Goal: Transaction & Acquisition: Purchase product/service

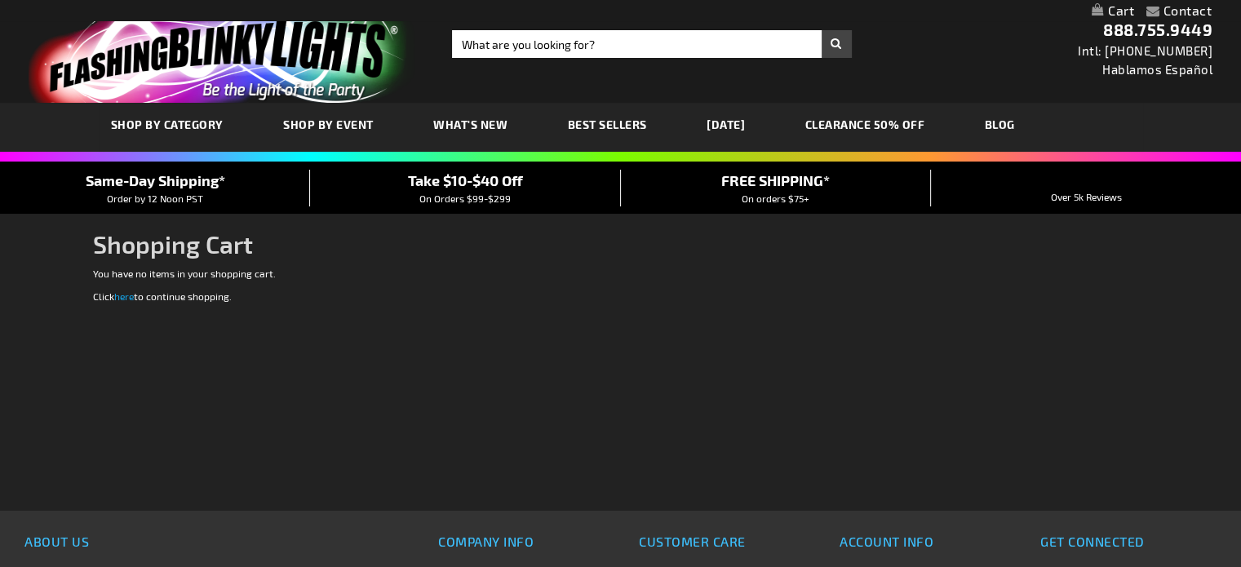
click at [124, 290] on link "here" at bounding box center [124, 295] width 20 height 11
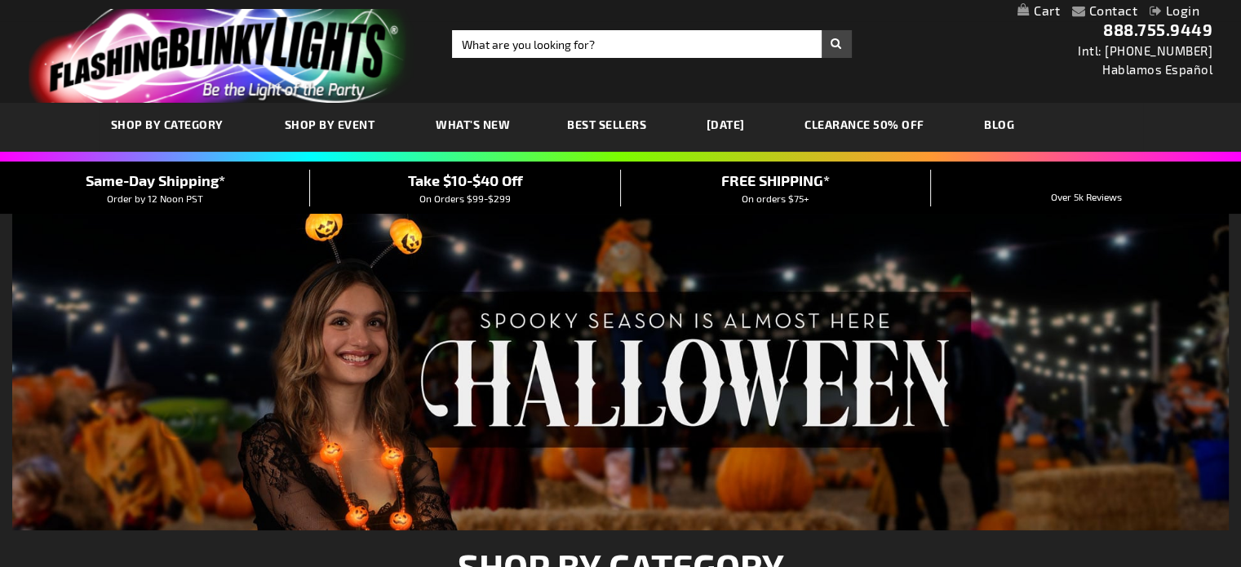
click at [1052, 11] on link "My Cart" at bounding box center [1038, 10] width 42 height 15
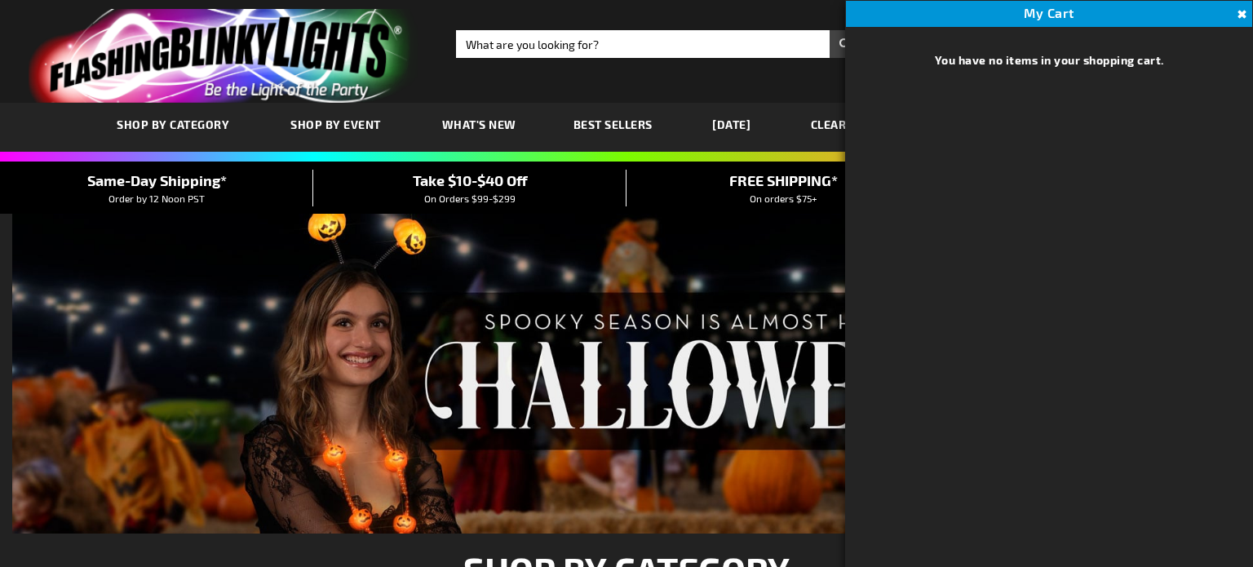
click at [1243, 12] on div "Close dialog Get 10% Off Subscribe and save today Unlock Offer Submit" at bounding box center [626, 283] width 1253 height 567
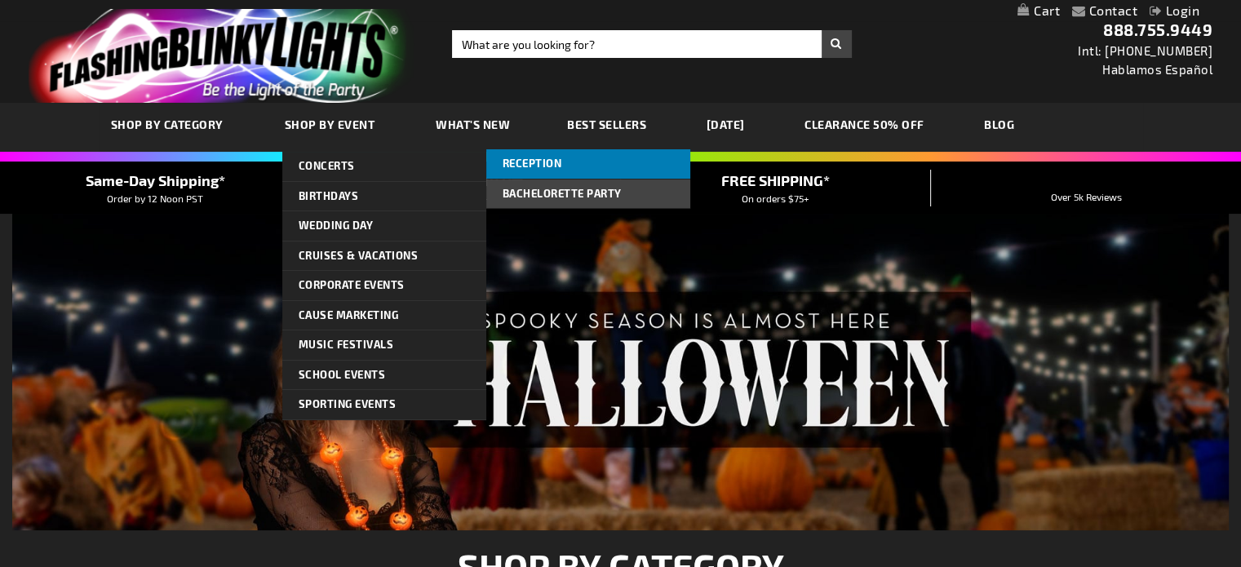
click at [516, 161] on span "Reception" at bounding box center [532, 163] width 60 height 13
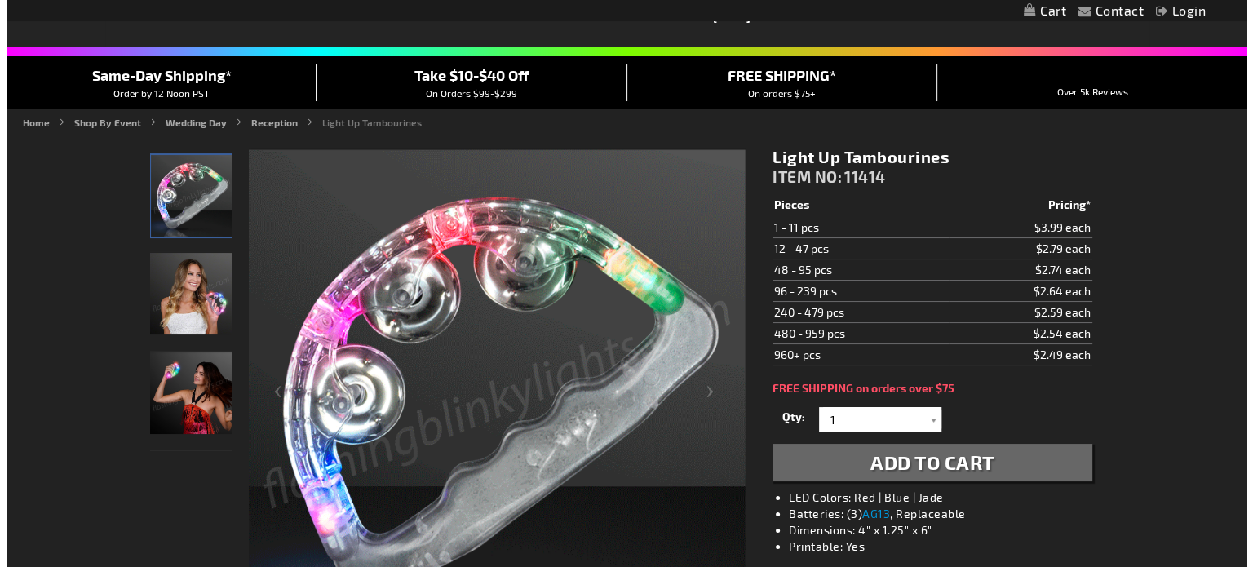
scroll to position [119, 0]
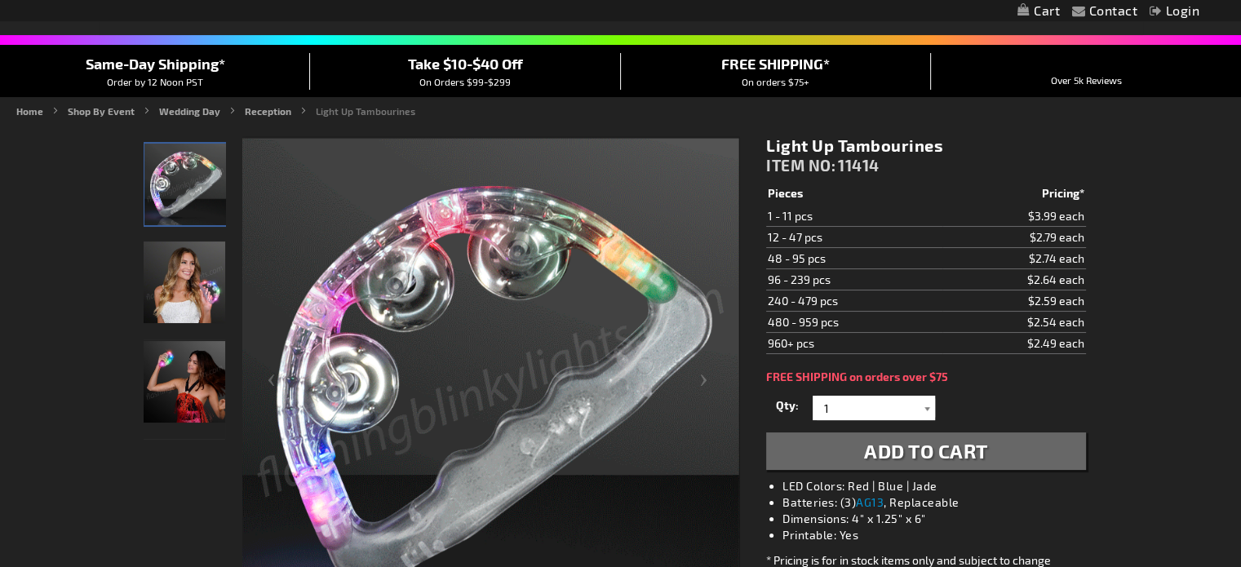
click at [930, 401] on div at bounding box center [927, 408] width 16 height 24
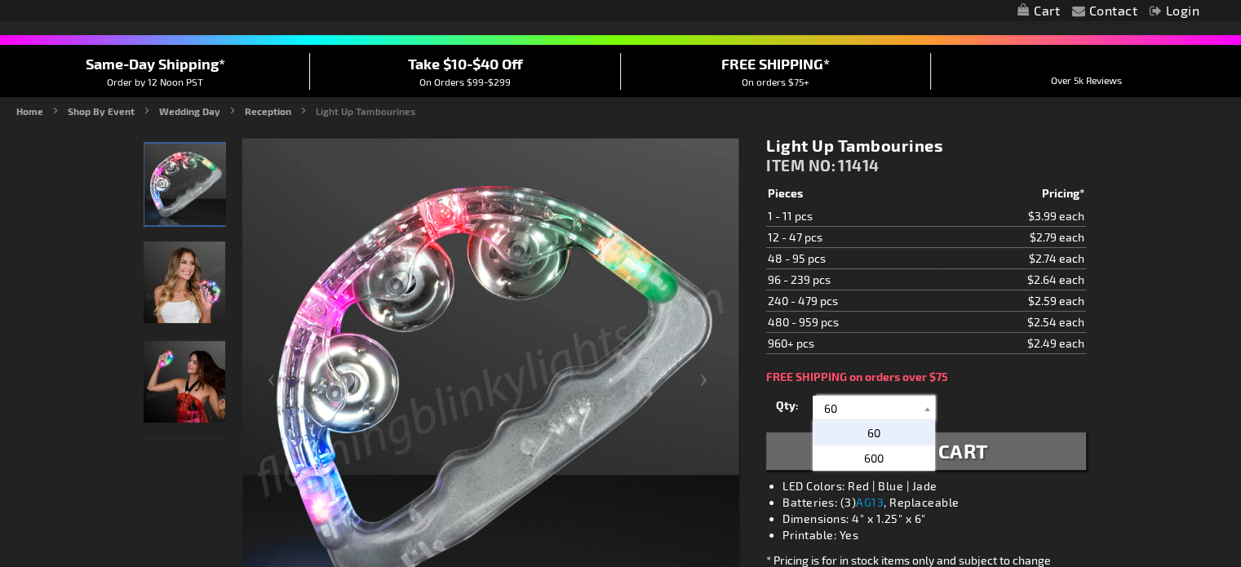
type input "6"
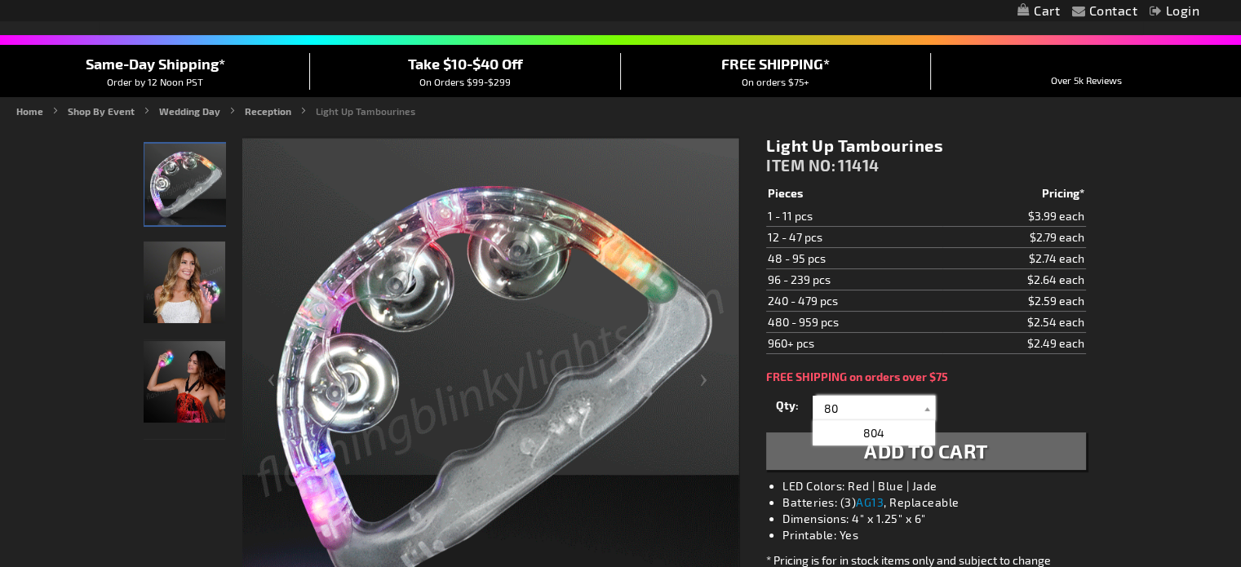
type input "80"
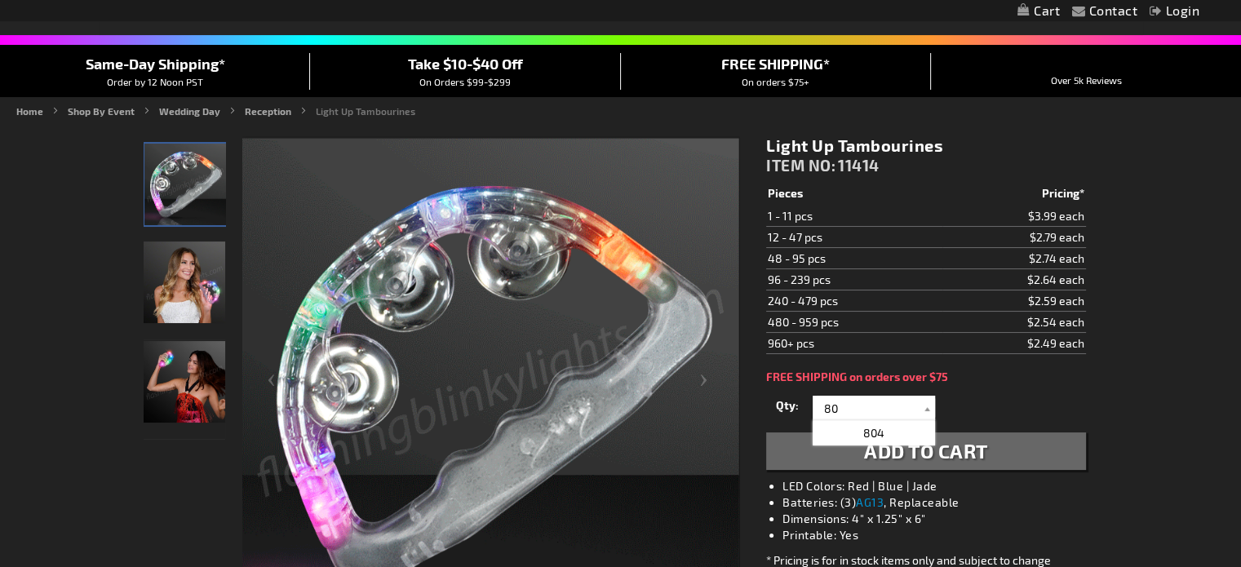
click at [969, 401] on div "Qty 1 2 3 4 5 6 7 8 9 10 11 12 24 36 48 60 72 84 96 108 120 132 144 156 168" at bounding box center [925, 408] width 319 height 33
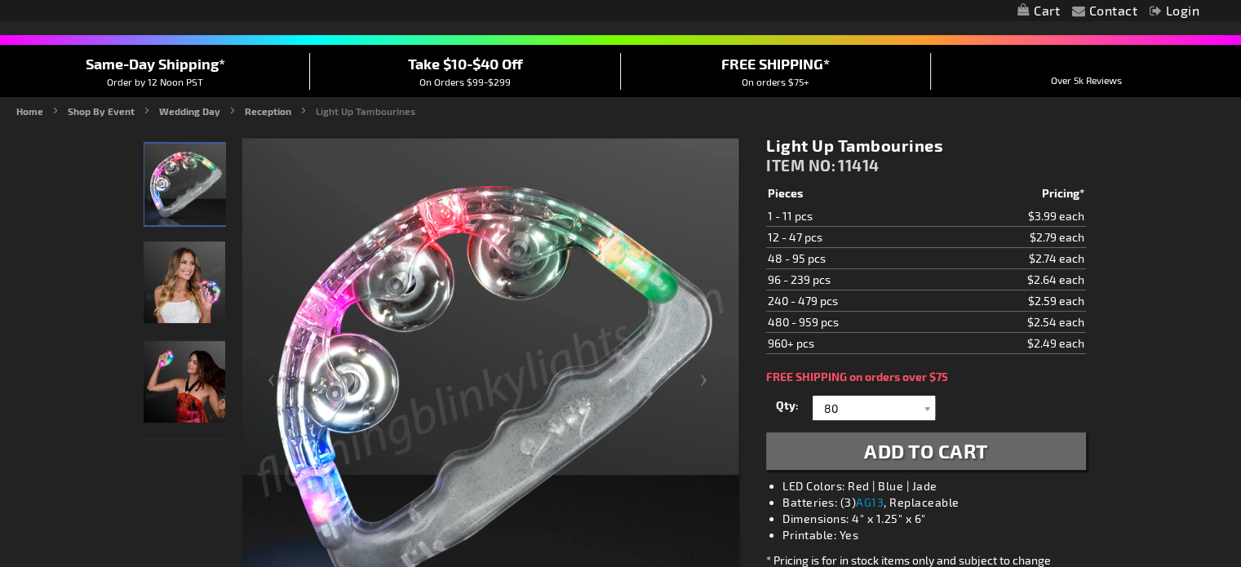
click at [941, 446] on span "Add to Cart" at bounding box center [926, 451] width 124 height 24
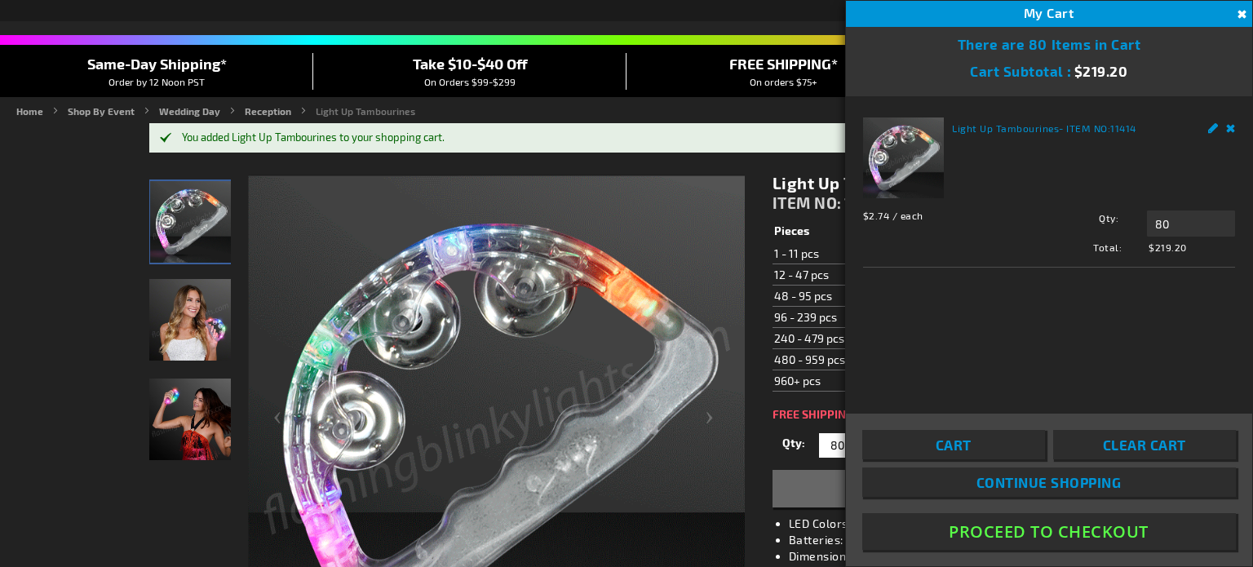
click at [927, 489] on link "Continue Shopping" at bounding box center [1049, 481] width 374 height 29
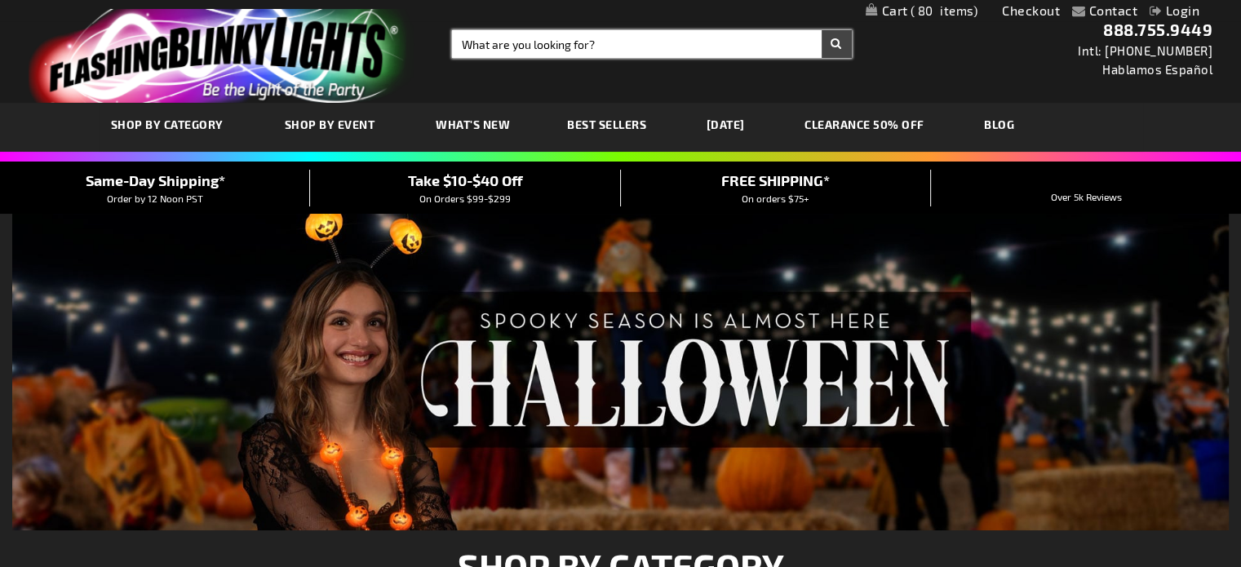
click at [564, 38] on input "Search" at bounding box center [652, 44] width 400 height 28
type input "glasses"
click at [821, 30] on button "Search" at bounding box center [836, 44] width 30 height 28
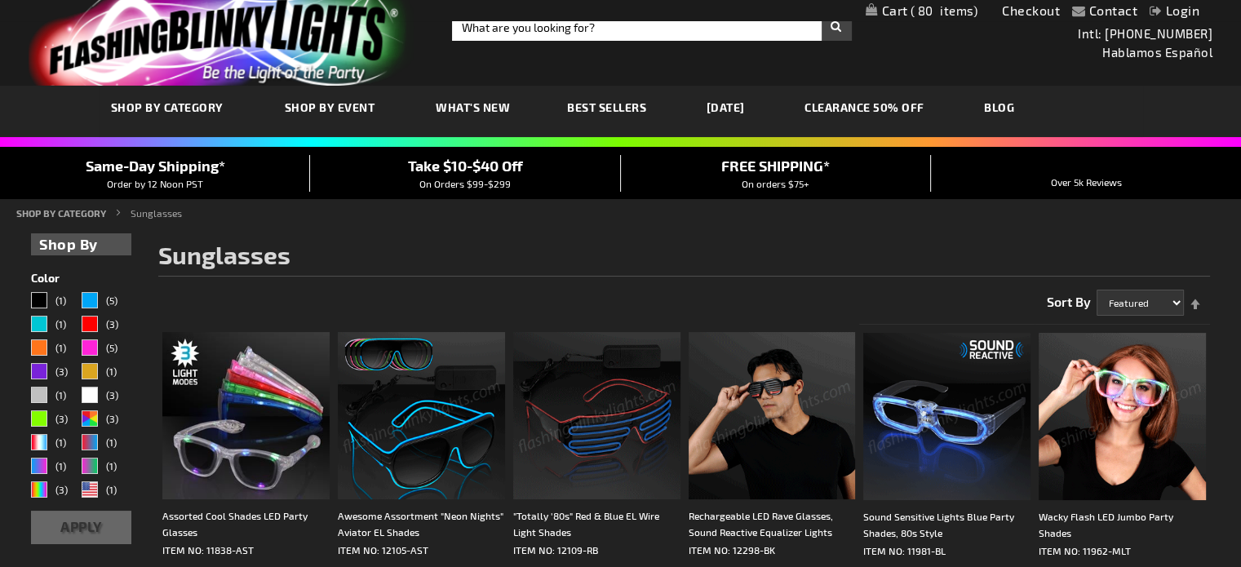
scroll to position [33, 0]
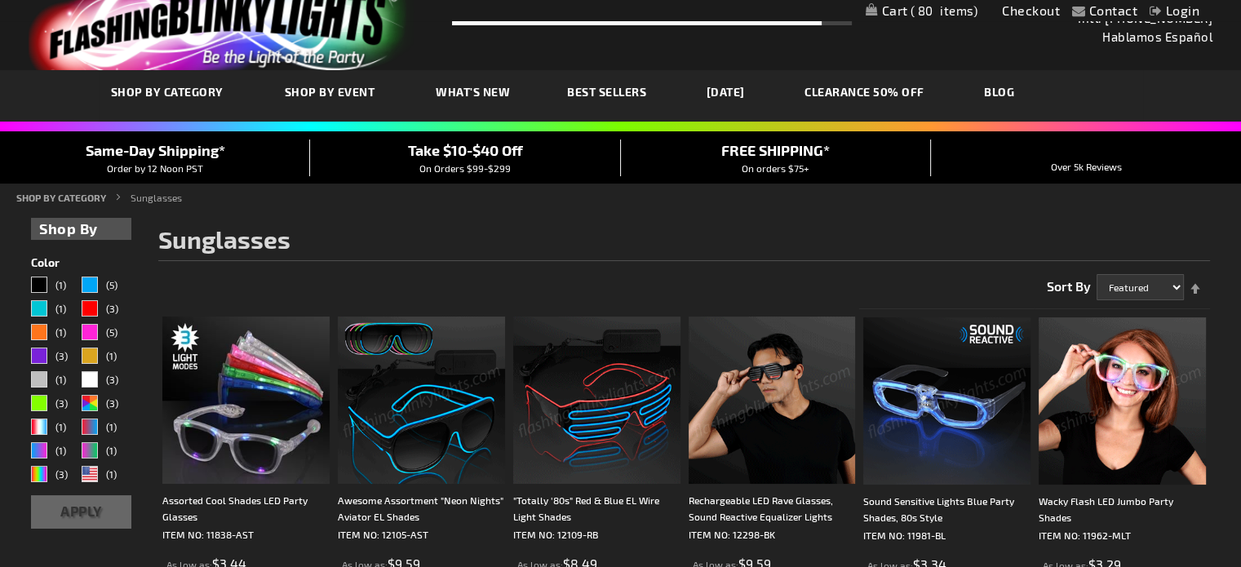
click at [418, 427] on img at bounding box center [421, 400] width 167 height 167
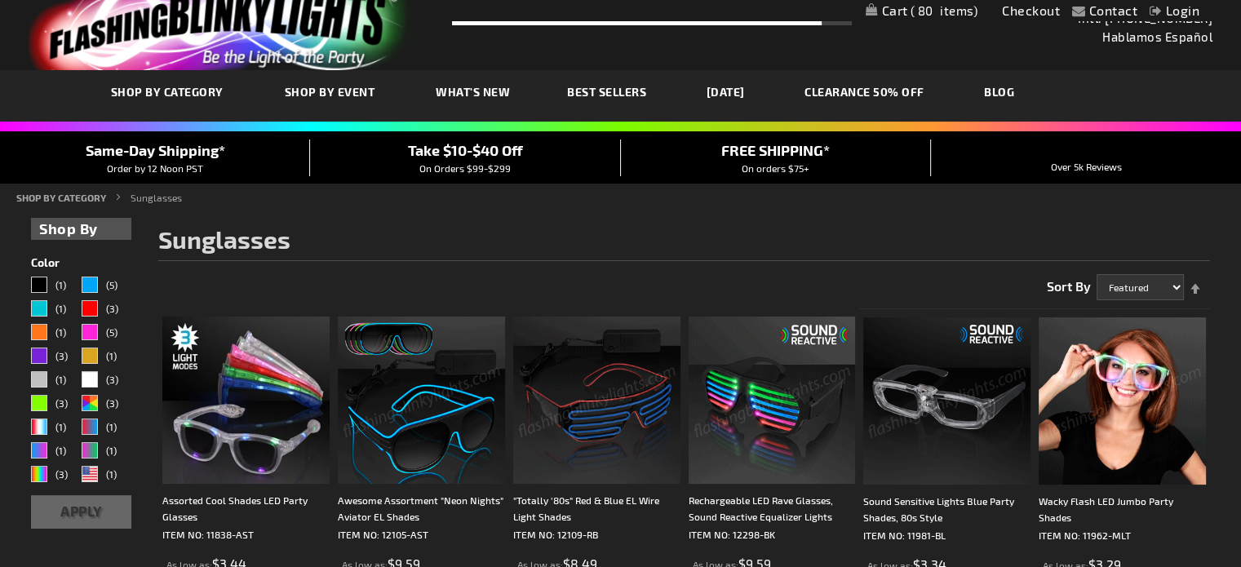
click at [418, 427] on img at bounding box center [421, 400] width 167 height 167
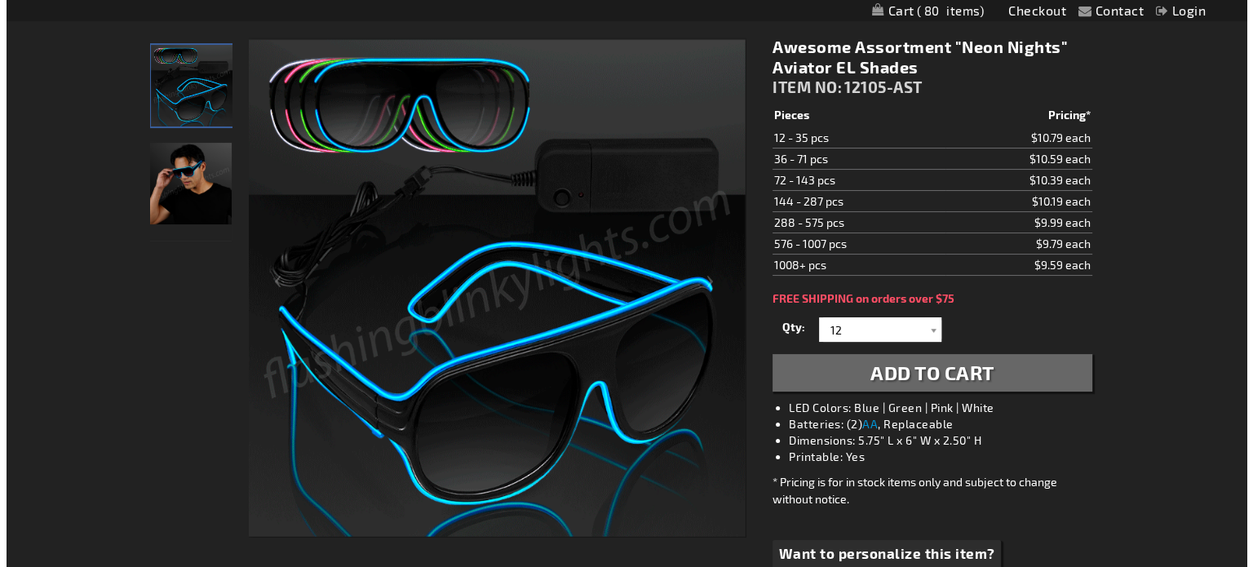
scroll to position [239, 0]
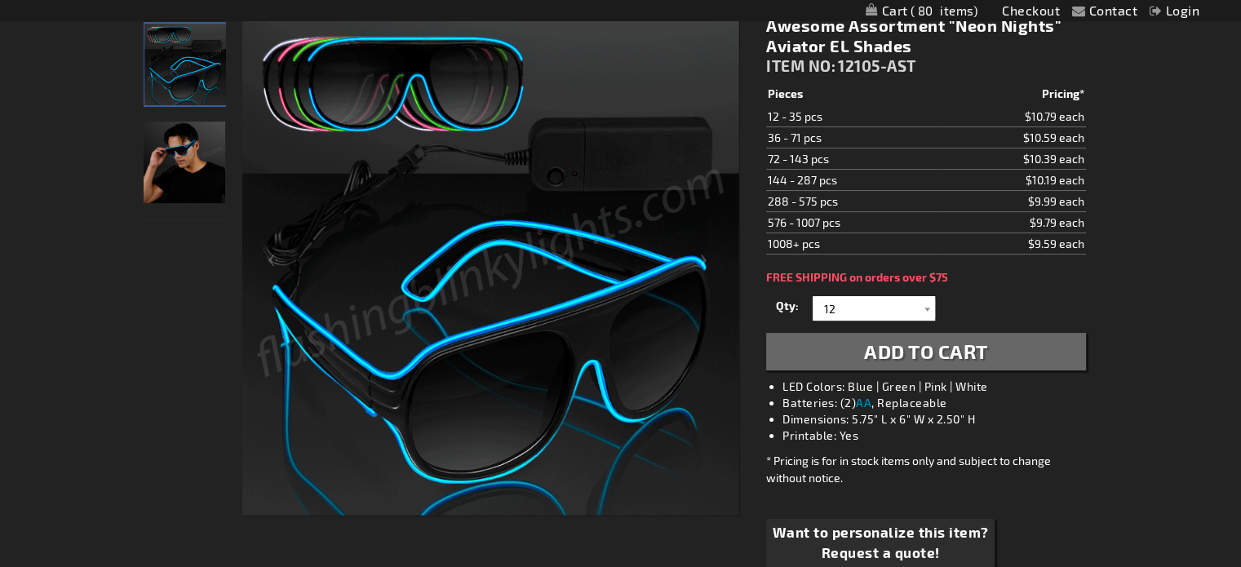
click at [902, 358] on span "Add to Cart" at bounding box center [926, 351] width 124 height 24
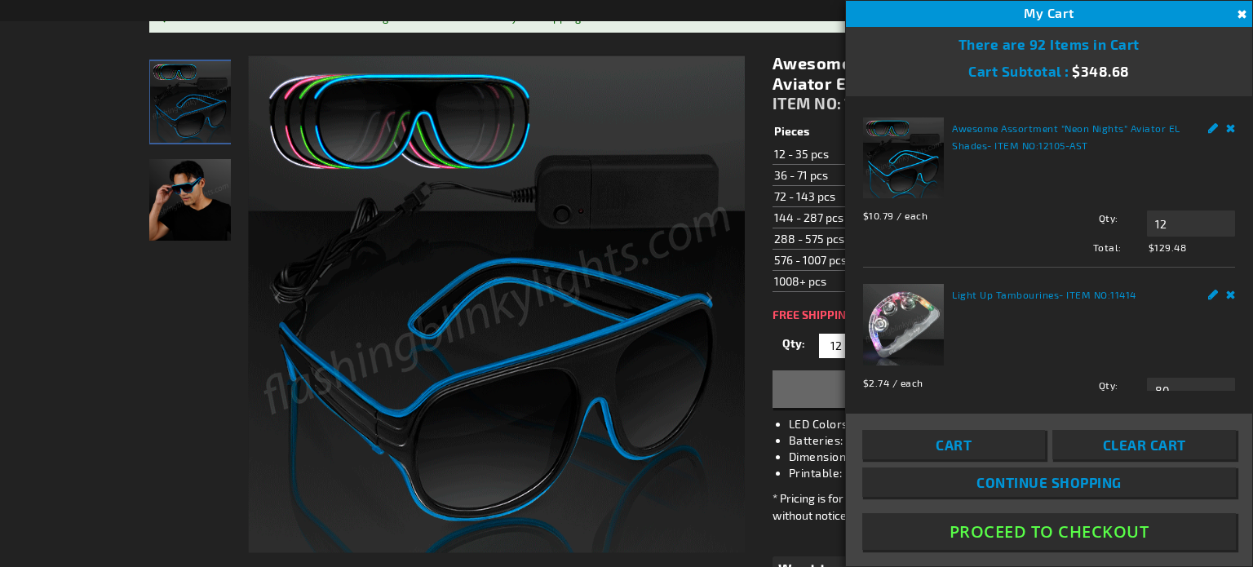
click at [1067, 479] on span "Continue Shopping" at bounding box center [1048, 482] width 145 height 16
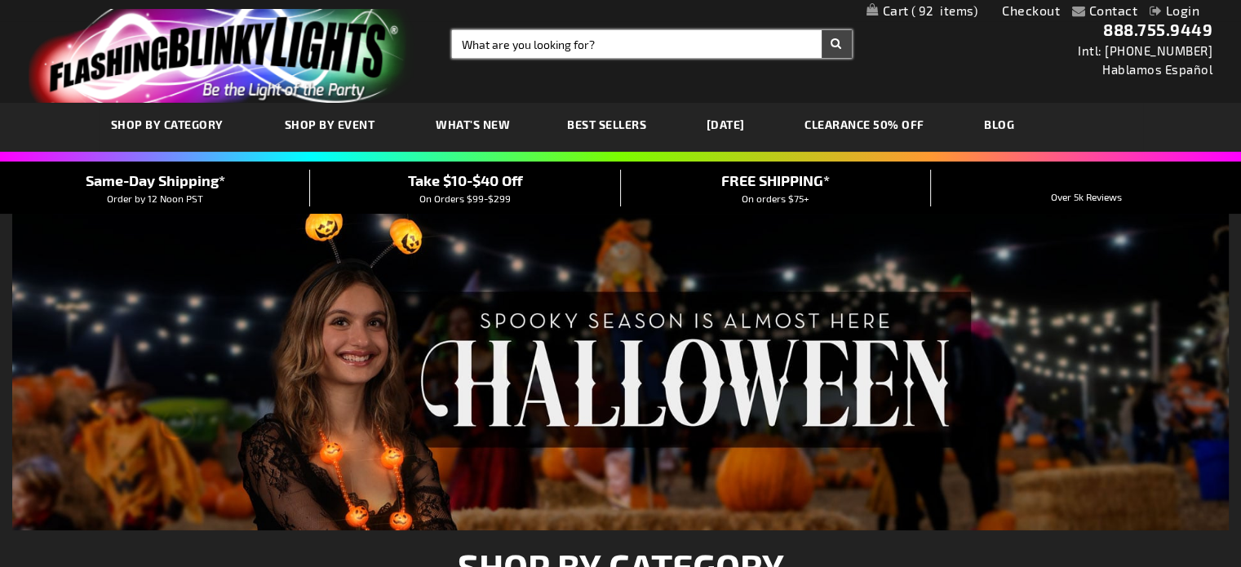
click at [558, 38] on input "Search" at bounding box center [652, 44] width 400 height 28
type input "glasses"
click at [821, 30] on button "Search" at bounding box center [836, 44] width 30 height 28
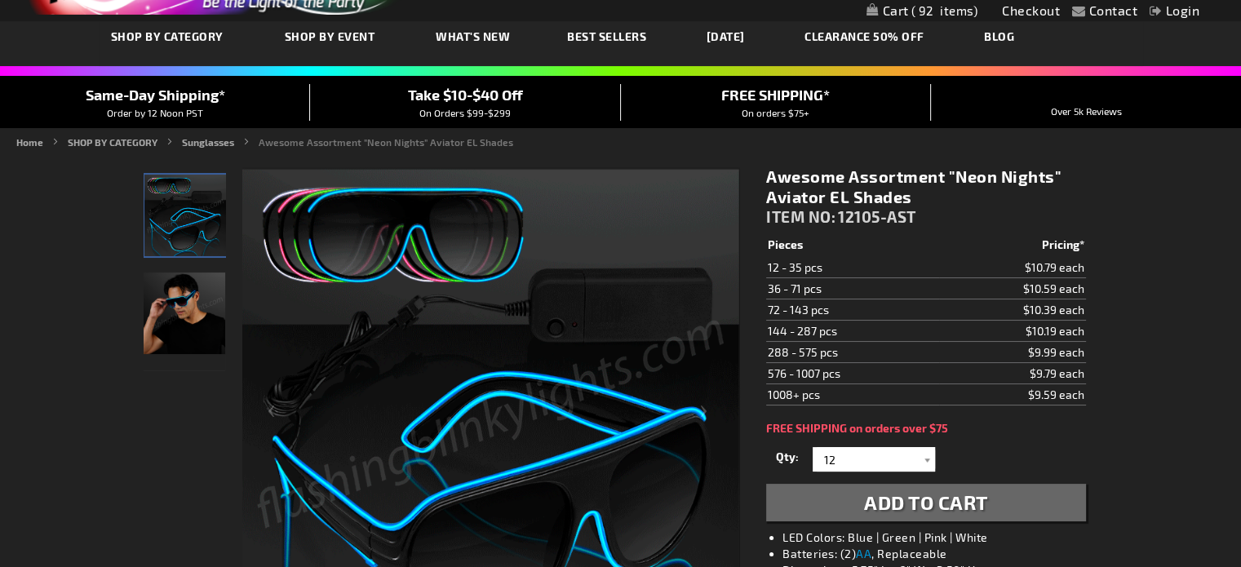
scroll to position [76, 0]
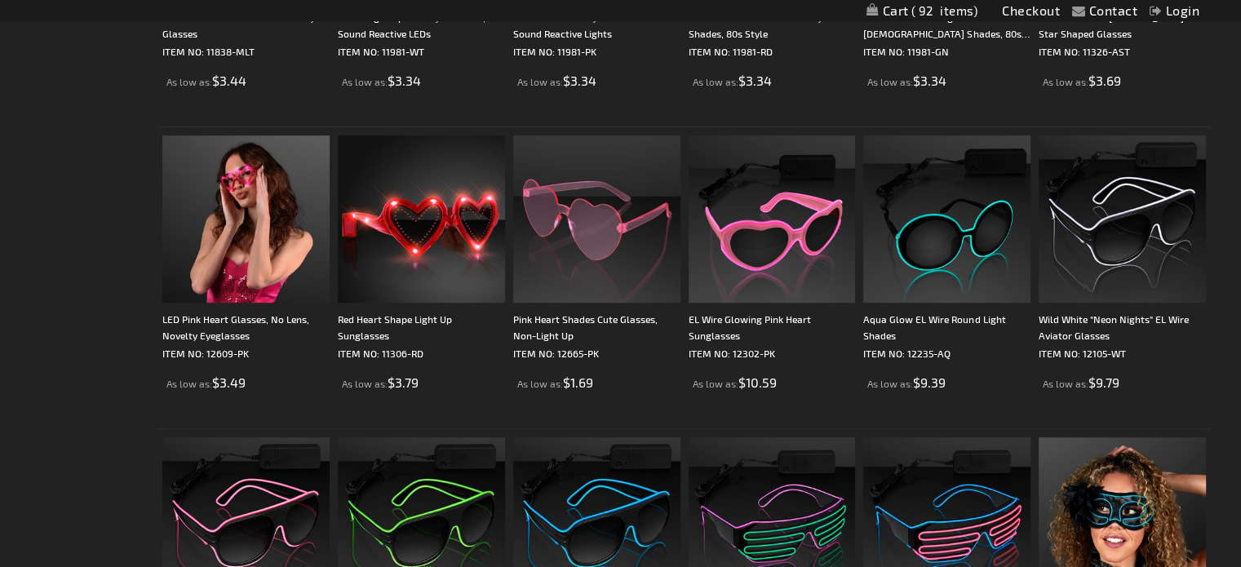
scroll to position [1273, 0]
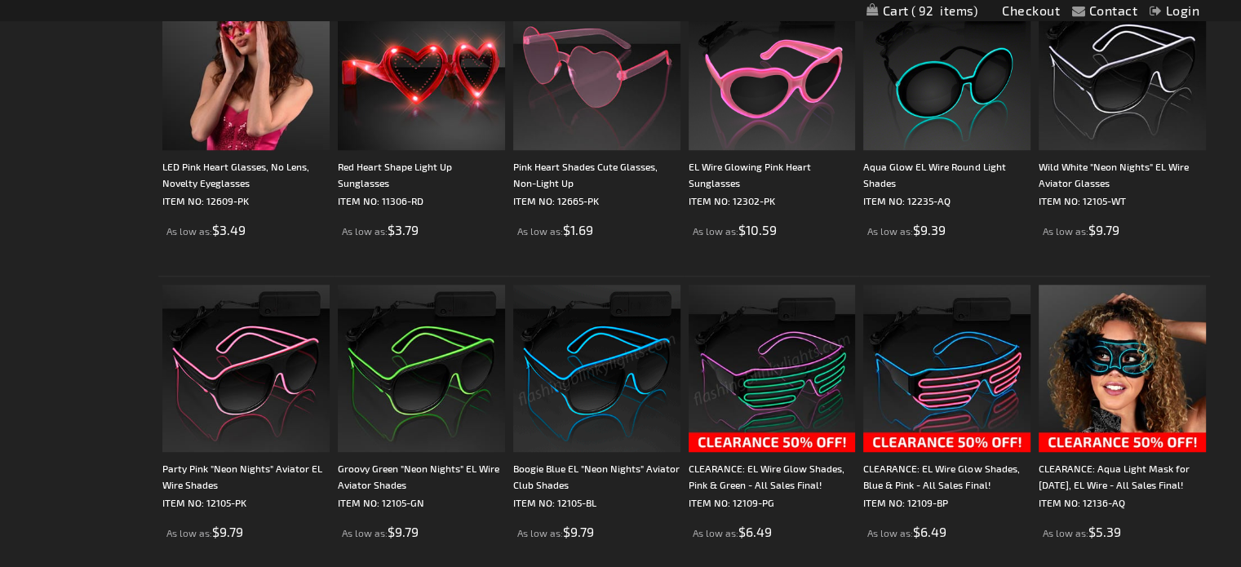
click at [569, 399] on img at bounding box center [596, 368] width 167 height 167
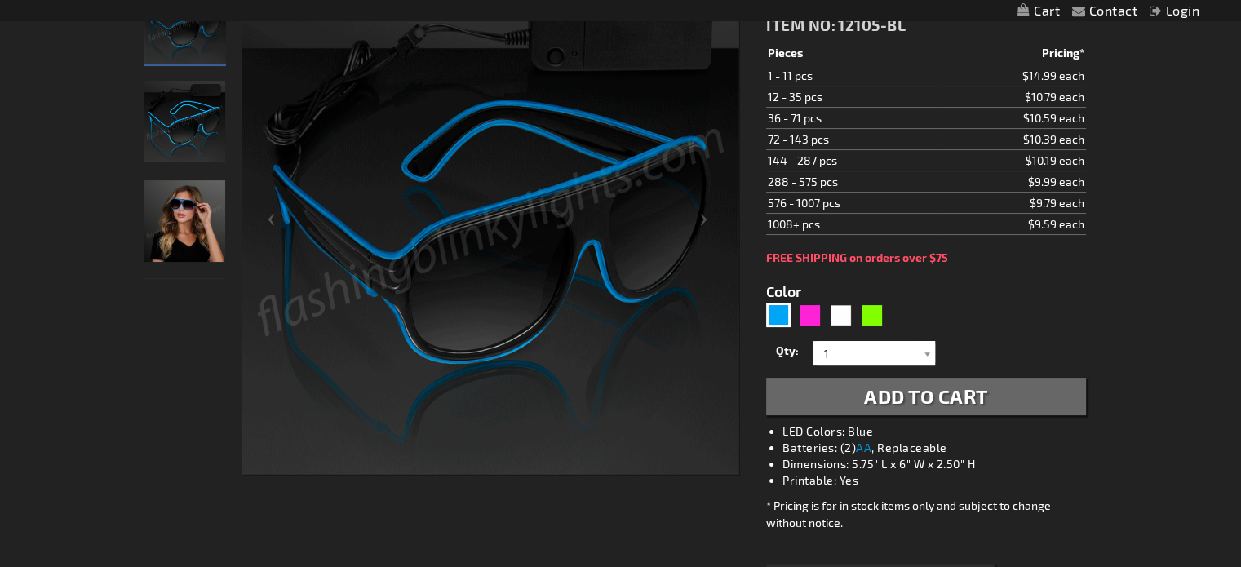
scroll to position [299, 0]
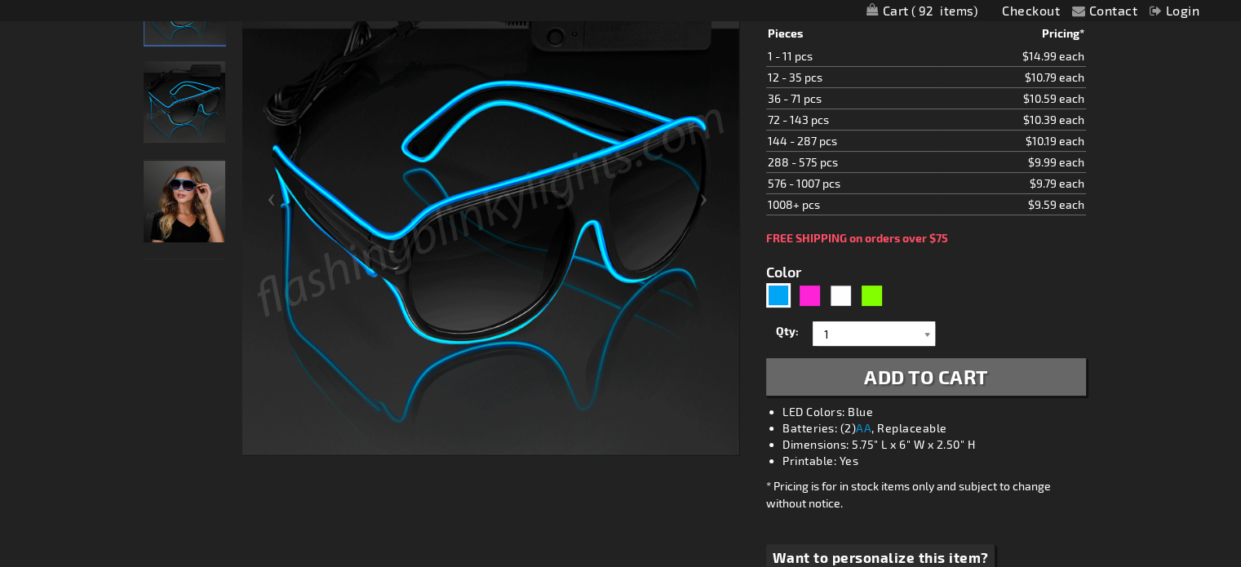
click at [923, 335] on div at bounding box center [927, 333] width 16 height 24
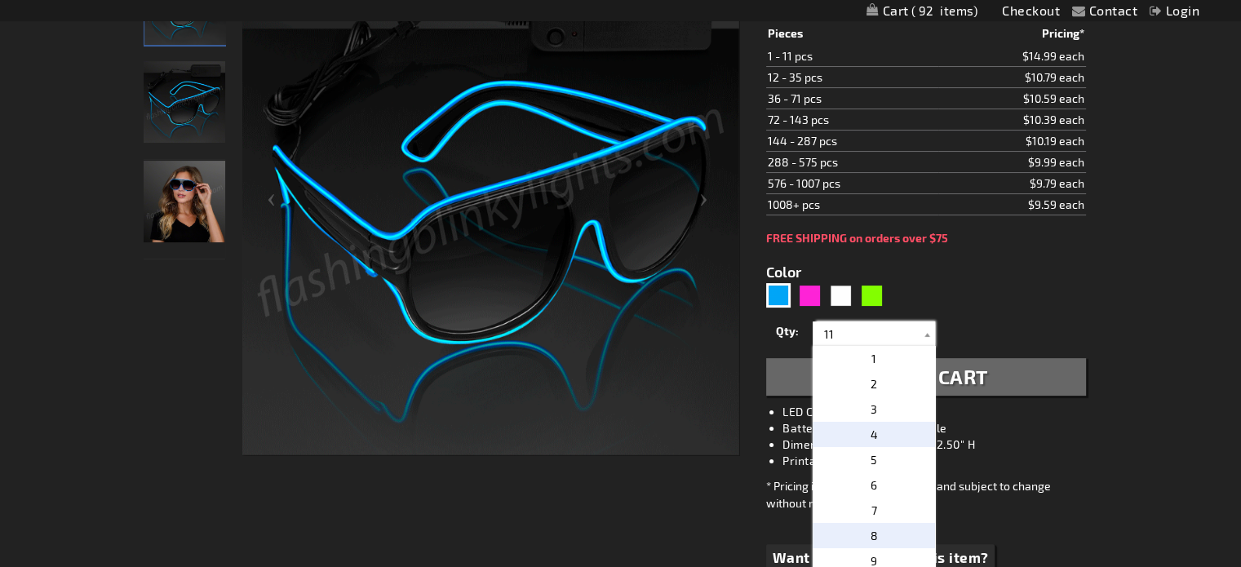
type input "12"
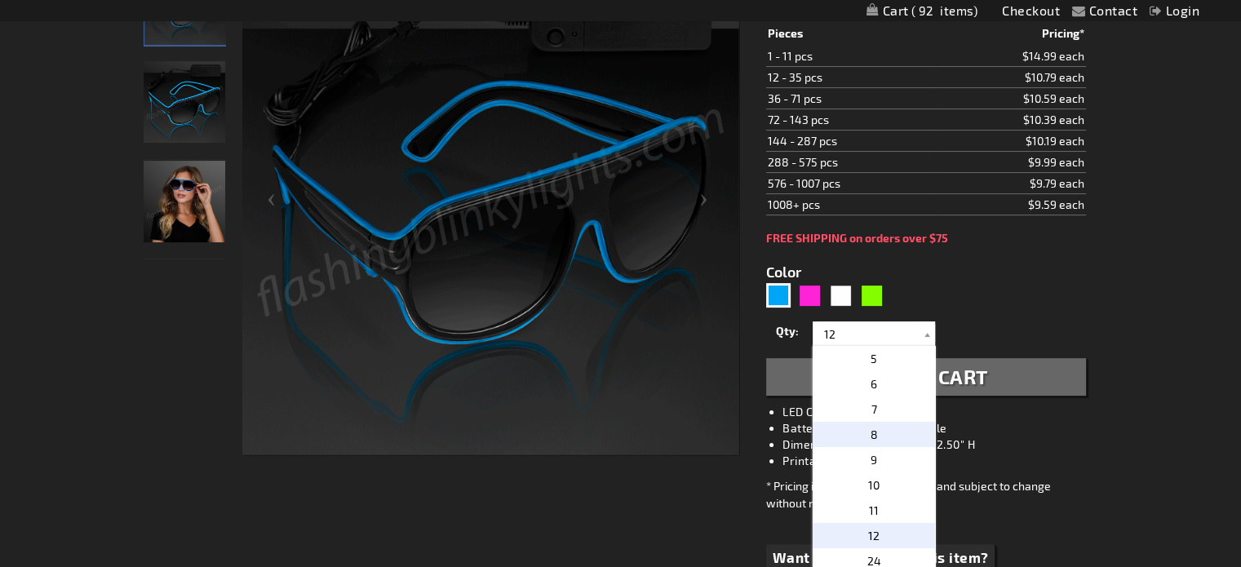
click at [899, 529] on p "12" at bounding box center [873, 535] width 122 height 25
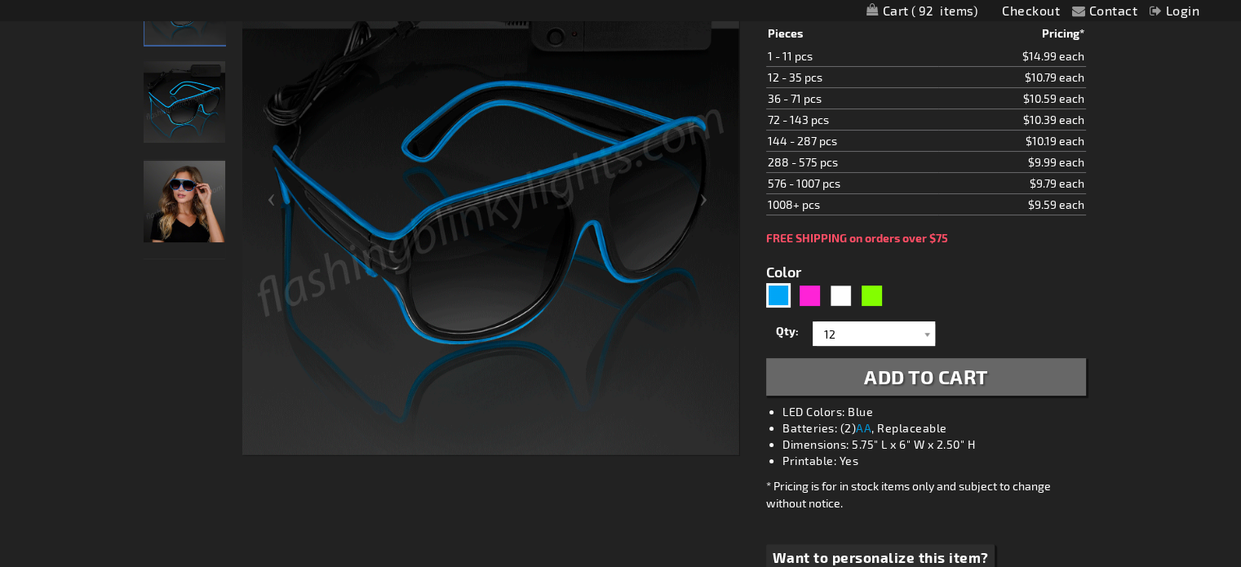
click at [1011, 366] on button "Add to Cart" at bounding box center [925, 377] width 319 height 38
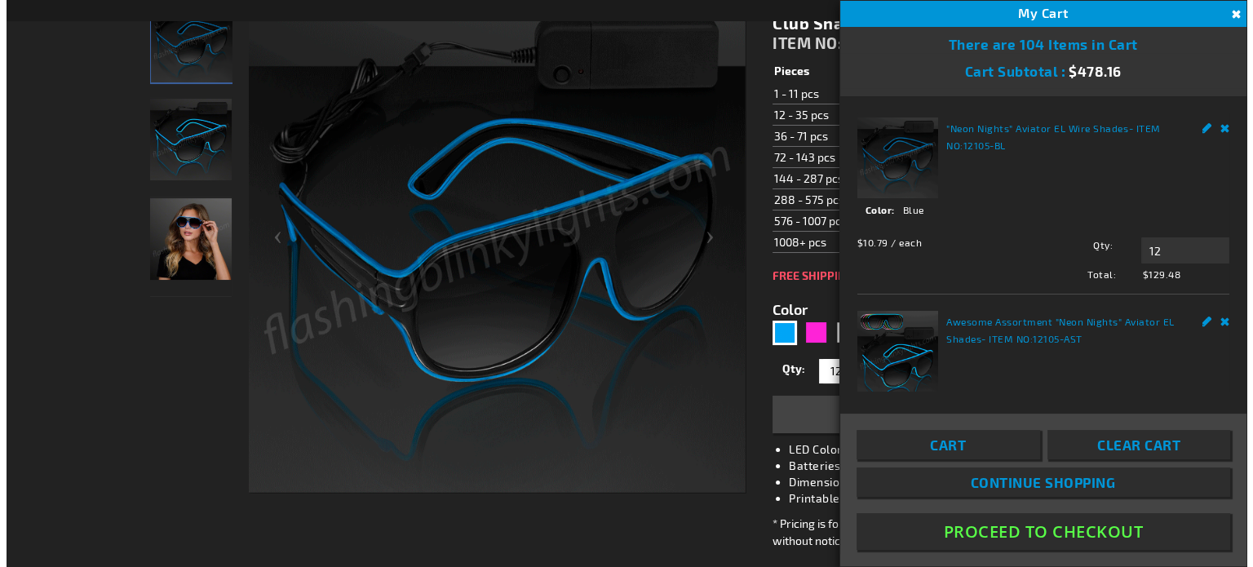
scroll to position [336, 0]
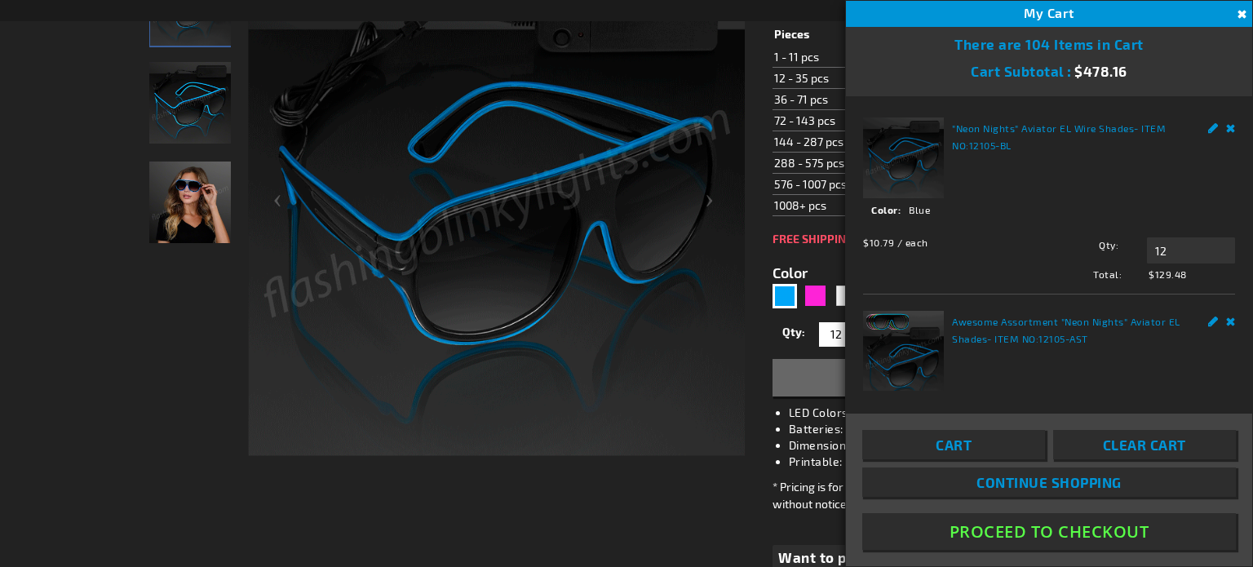
click at [1226, 319] on link "Remove" at bounding box center [1231, 319] width 10 height 17
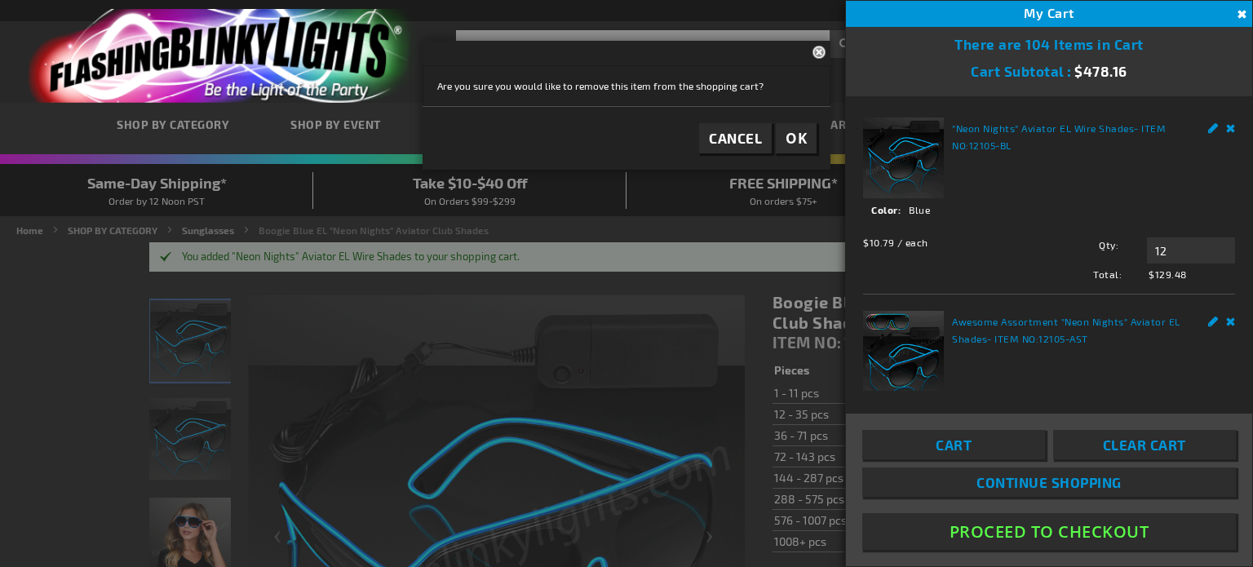
click at [796, 135] on span "OK" at bounding box center [796, 138] width 21 height 19
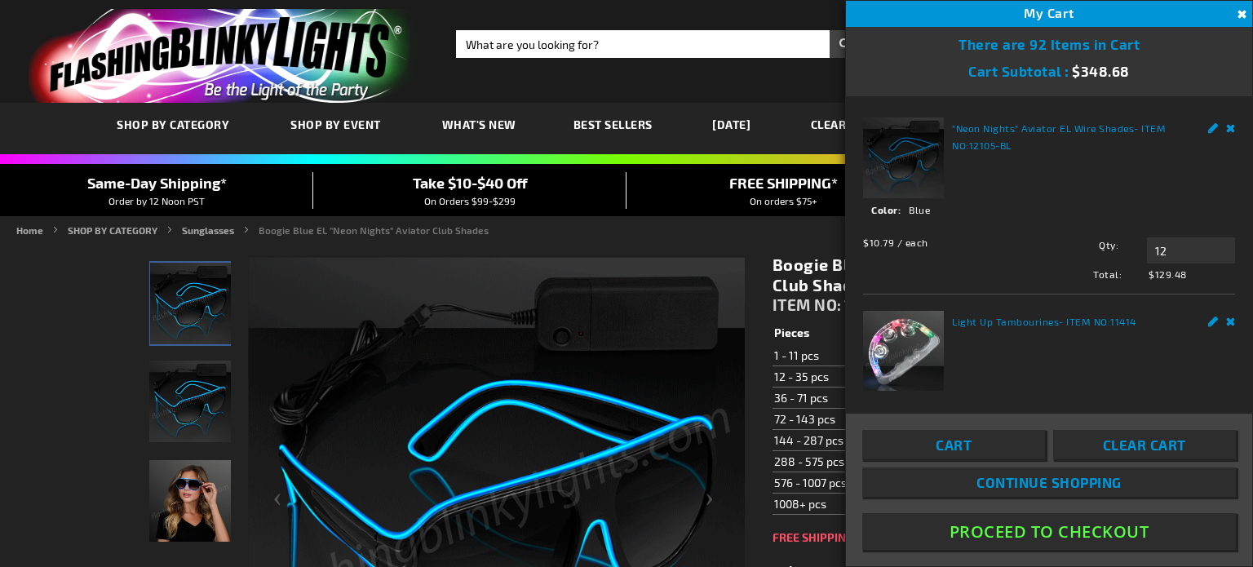
click at [1240, 13] on button "Close" at bounding box center [1240, 15] width 18 height 18
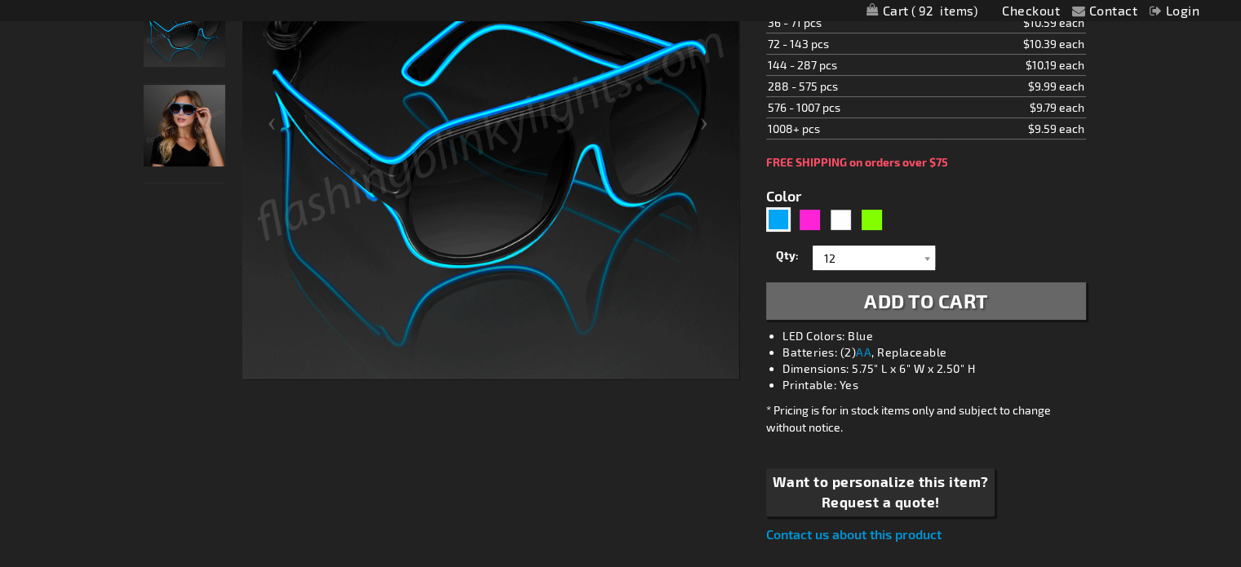
scroll to position [391, 0]
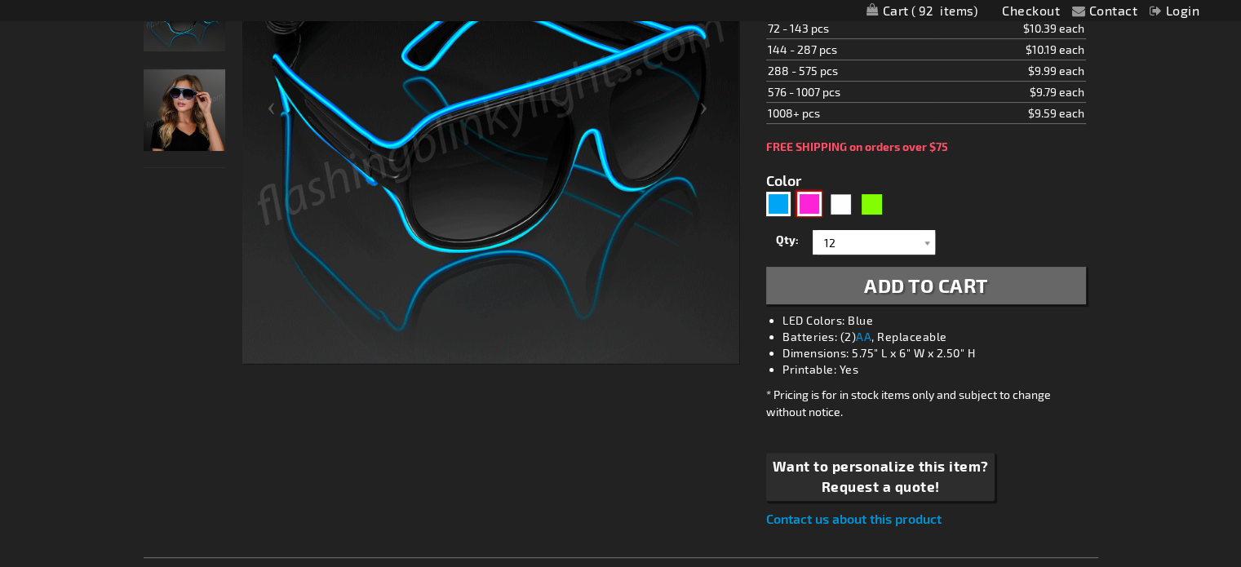
click at [808, 197] on div "Pink" at bounding box center [809, 204] width 24 height 24
type input "5639"
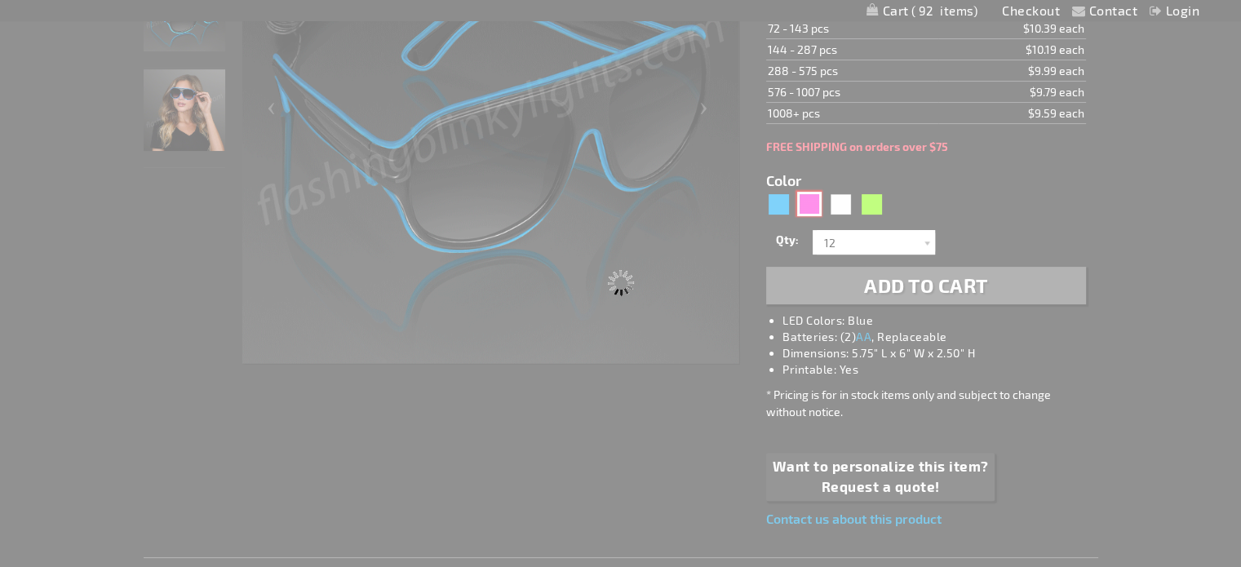
type input "12105-PK"
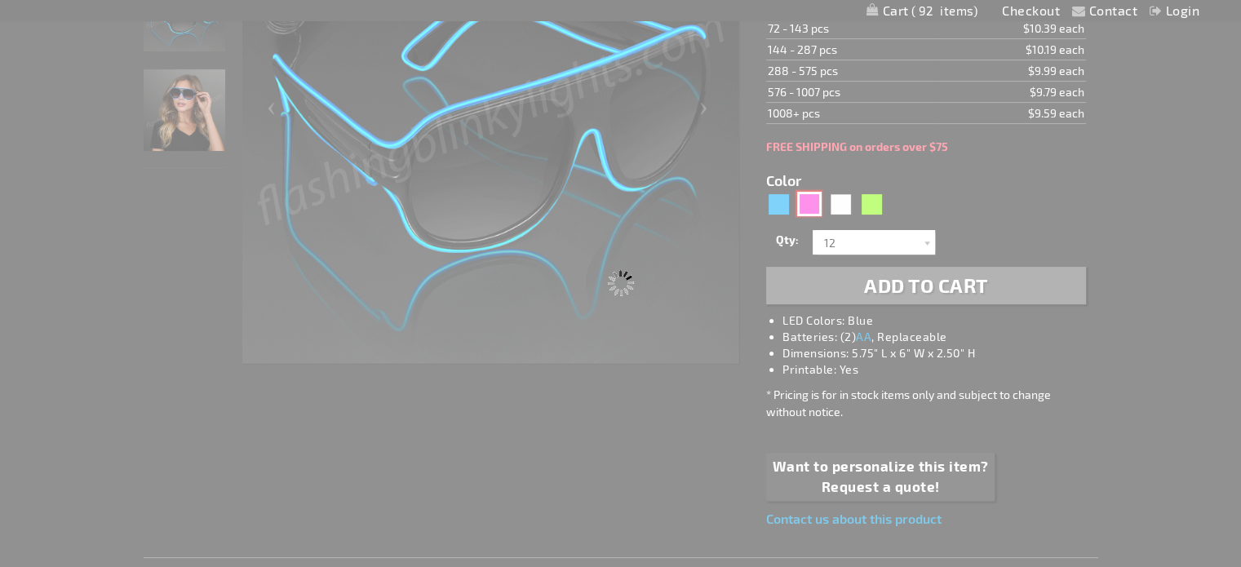
type input "Customize - Party Pink &quot;Neon Nights&quot; Aviator EL Wire Shades - ITEM NO…"
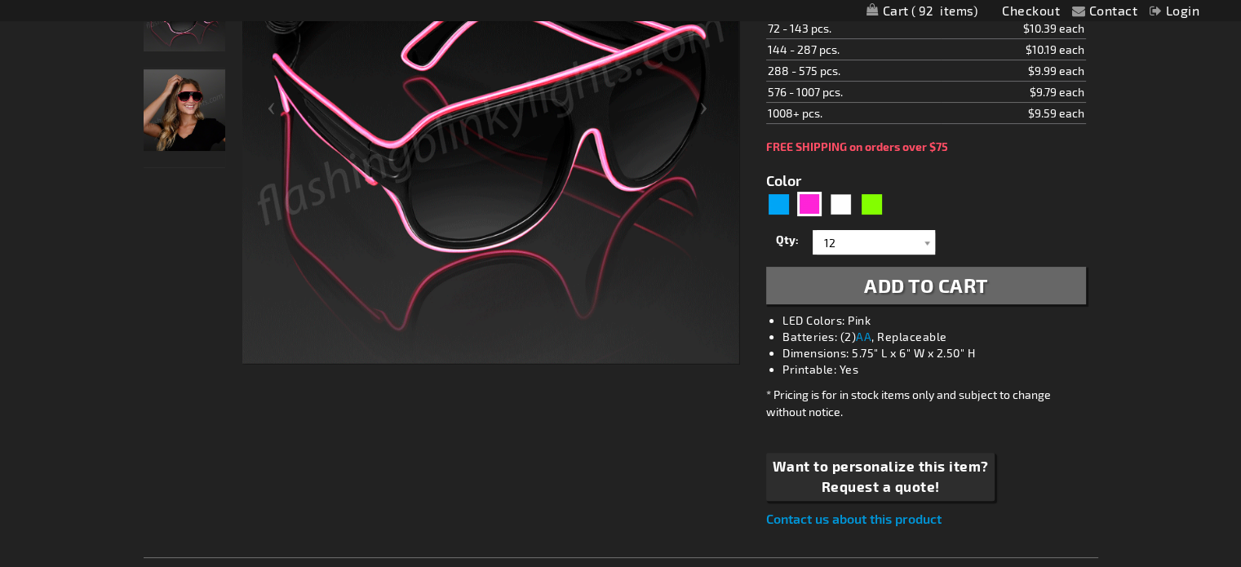
click at [972, 290] on span "Add to Cart" at bounding box center [926, 285] width 124 height 24
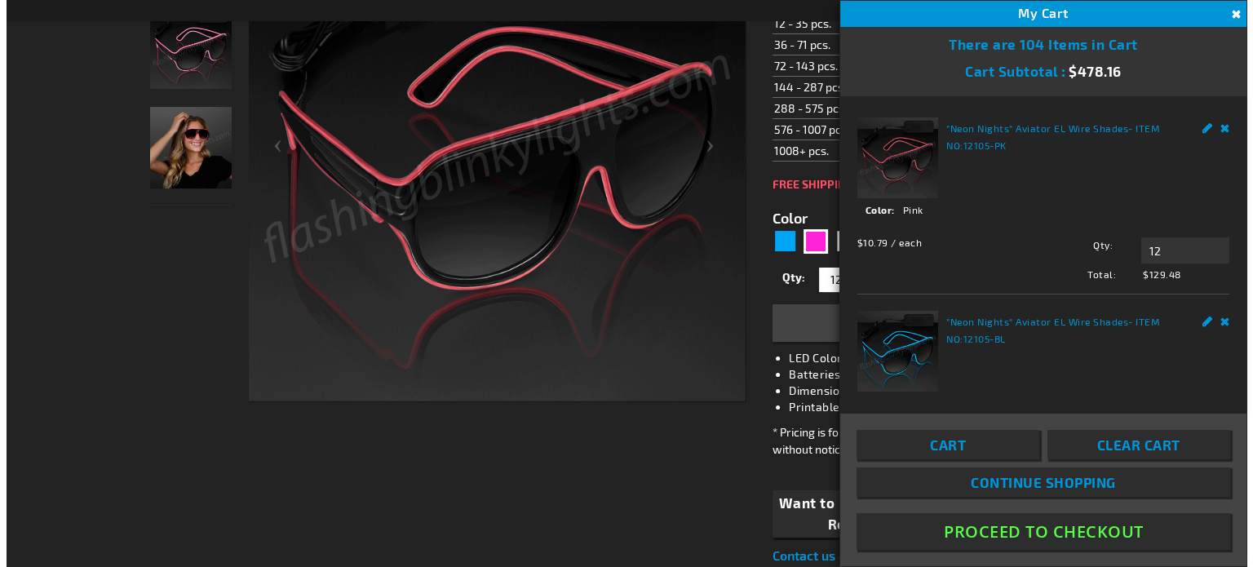
scroll to position [427, 0]
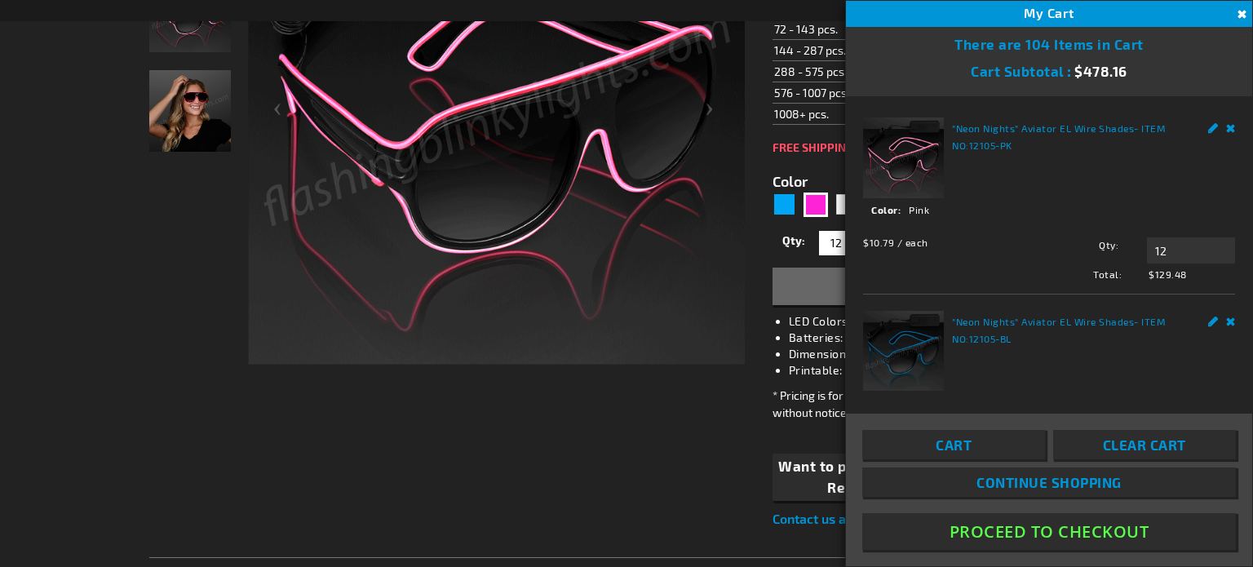
click at [1024, 480] on span "Continue Shopping" at bounding box center [1048, 482] width 145 height 16
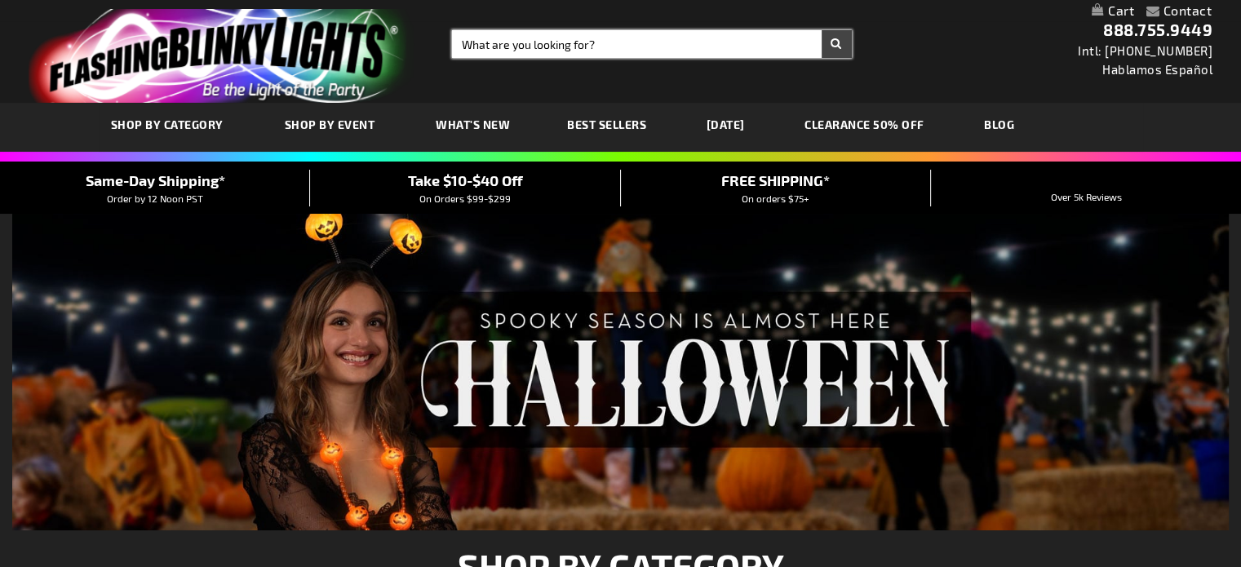
click at [661, 42] on input "Search" at bounding box center [652, 44] width 400 height 28
type input "glasses"
click at [821, 30] on button "Search" at bounding box center [836, 44] width 30 height 28
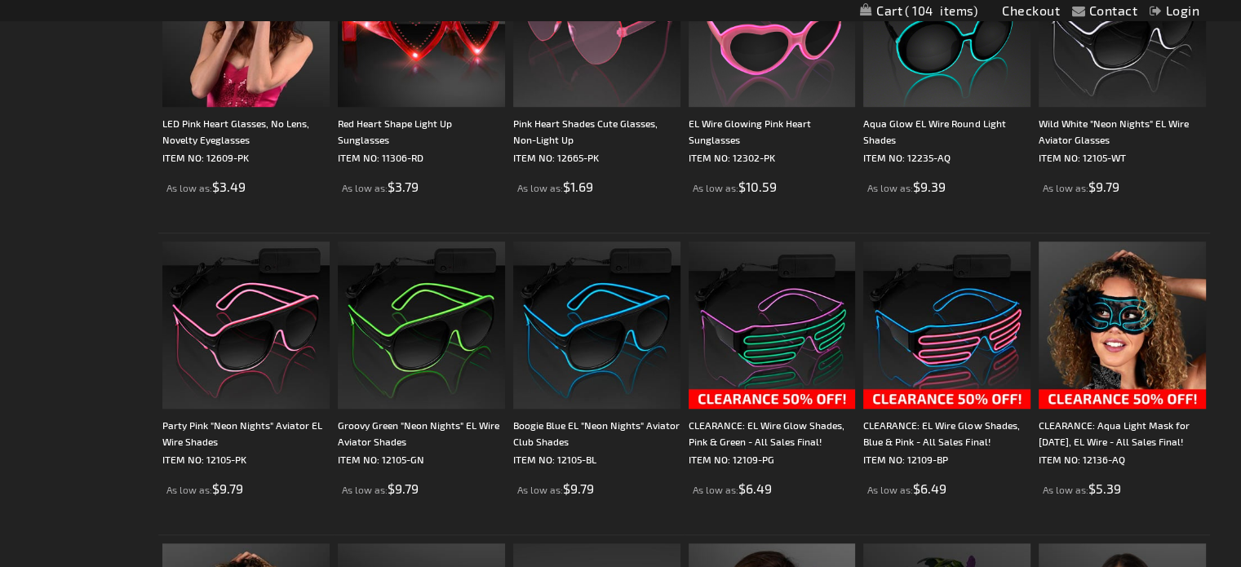
scroll to position [1359, 0]
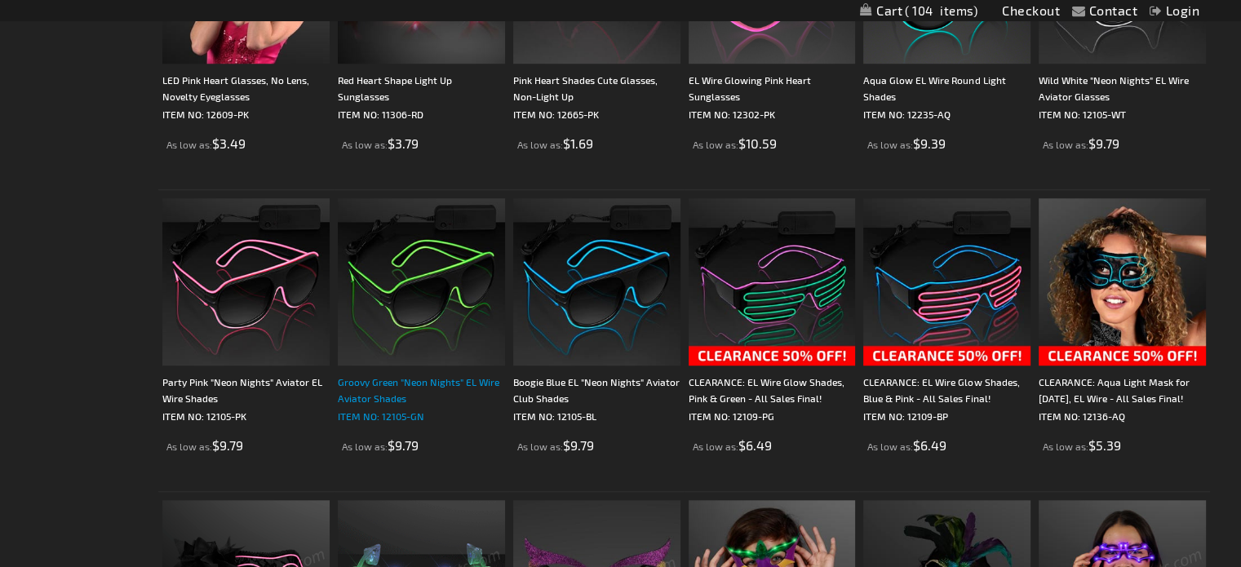
click at [407, 386] on div "Groovy Green "Neon Nights" EL Wire Aviator Shades" at bounding box center [421, 390] width 167 height 33
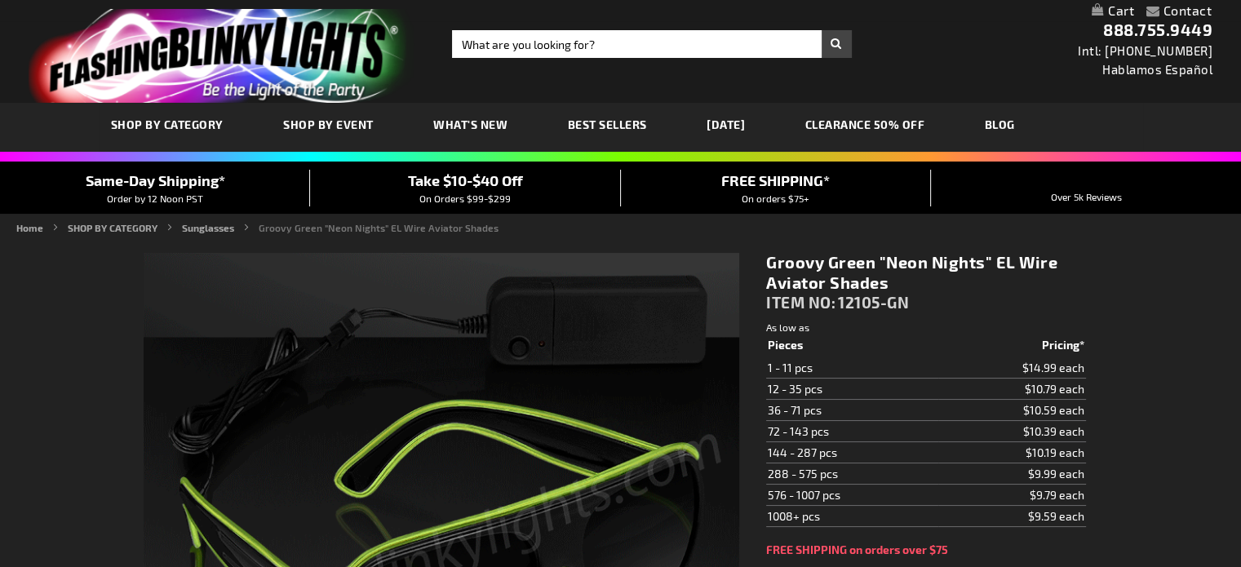
type input "5648"
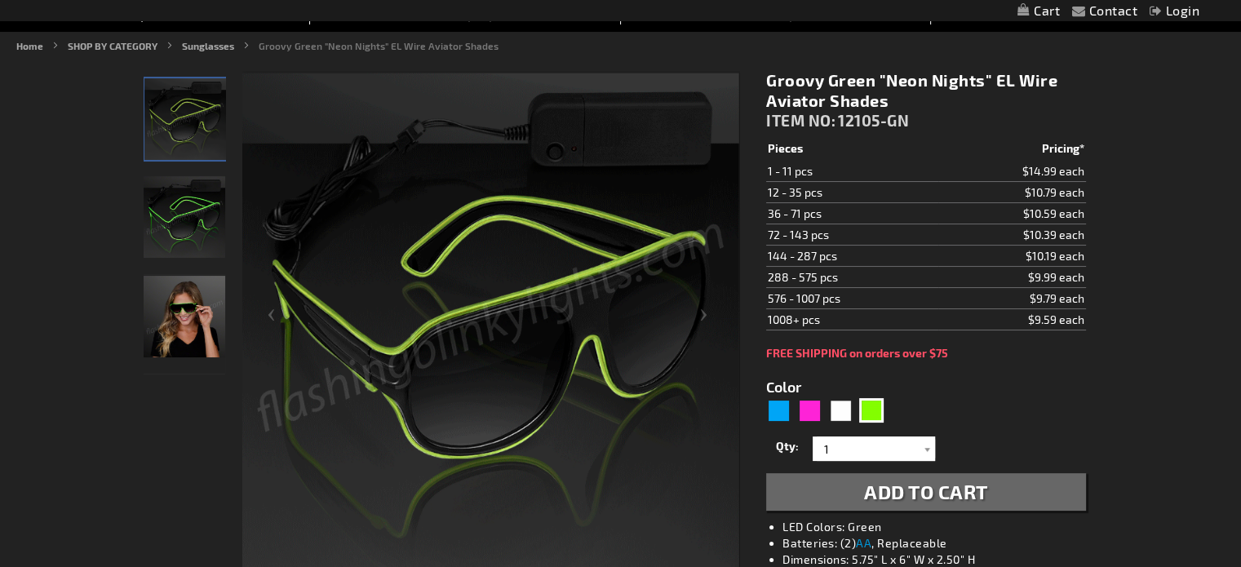
scroll to position [239, 0]
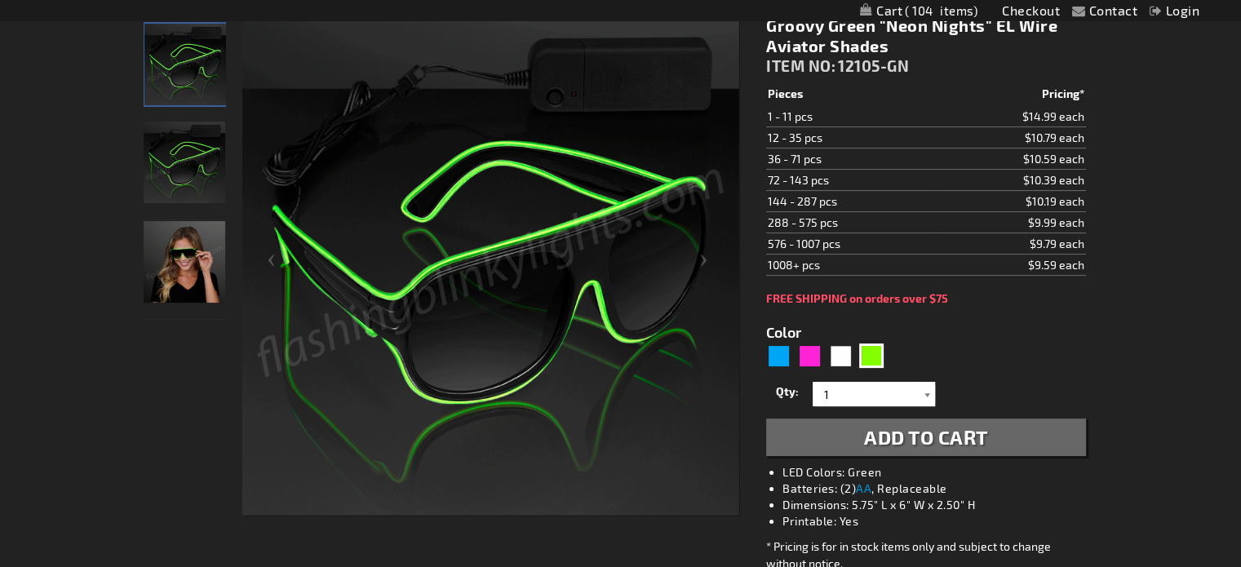
click at [927, 388] on div at bounding box center [927, 394] width 16 height 24
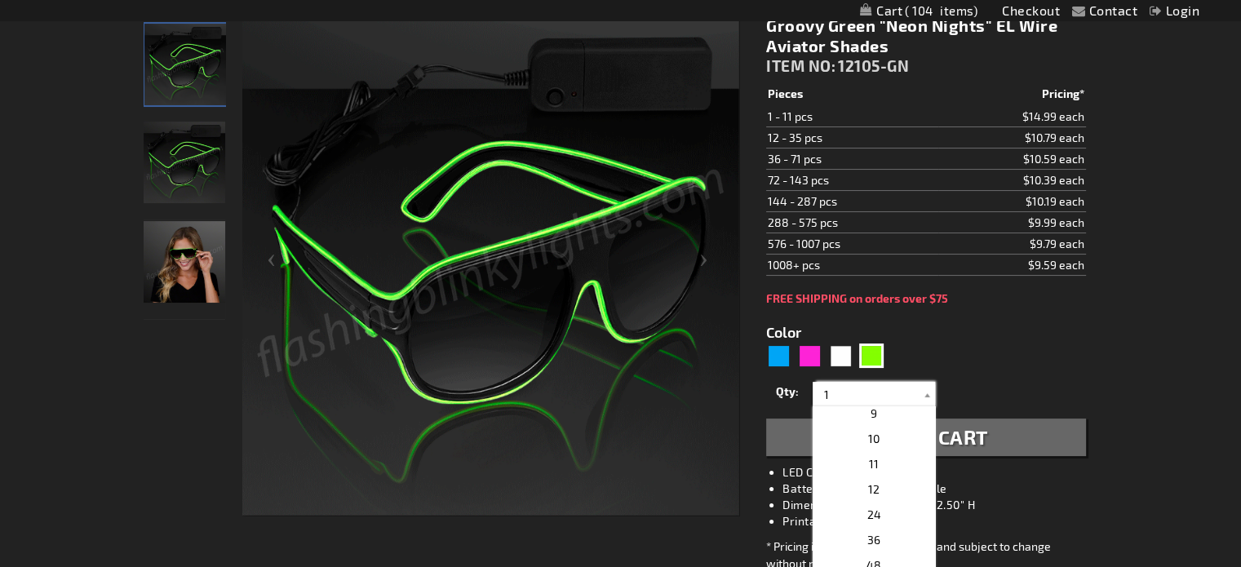
scroll to position [194, 0]
click at [868, 506] on span "12" at bounding box center [873, 503] width 11 height 14
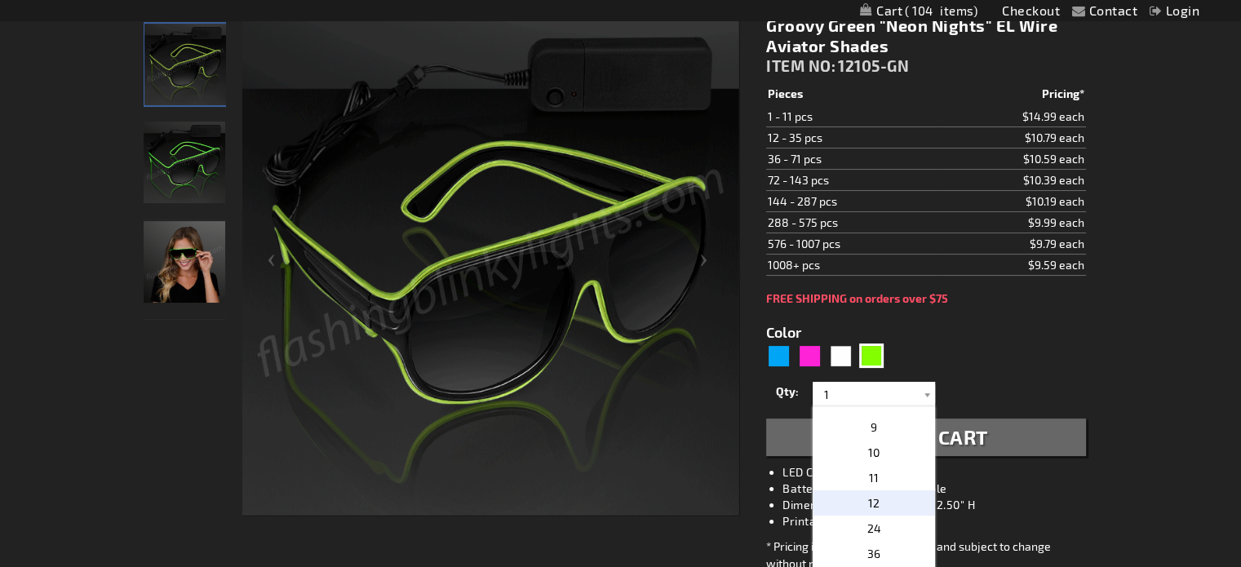
type input "12"
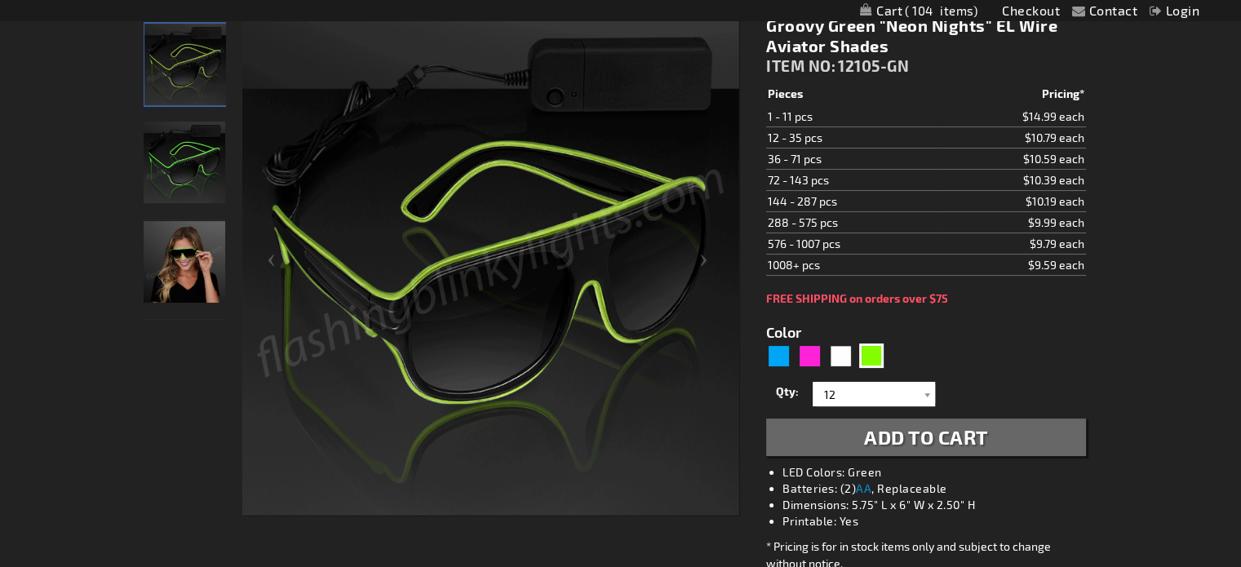
click at [954, 443] on span "Add to Cart" at bounding box center [926, 437] width 124 height 24
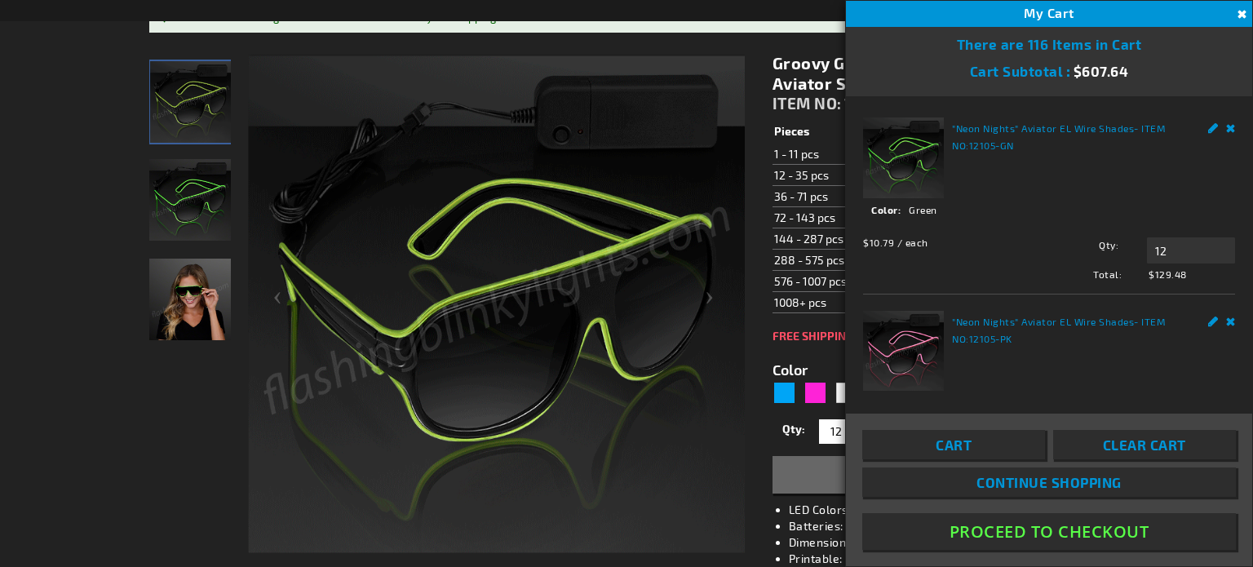
click at [1240, 12] on button "Close" at bounding box center [1240, 15] width 18 height 18
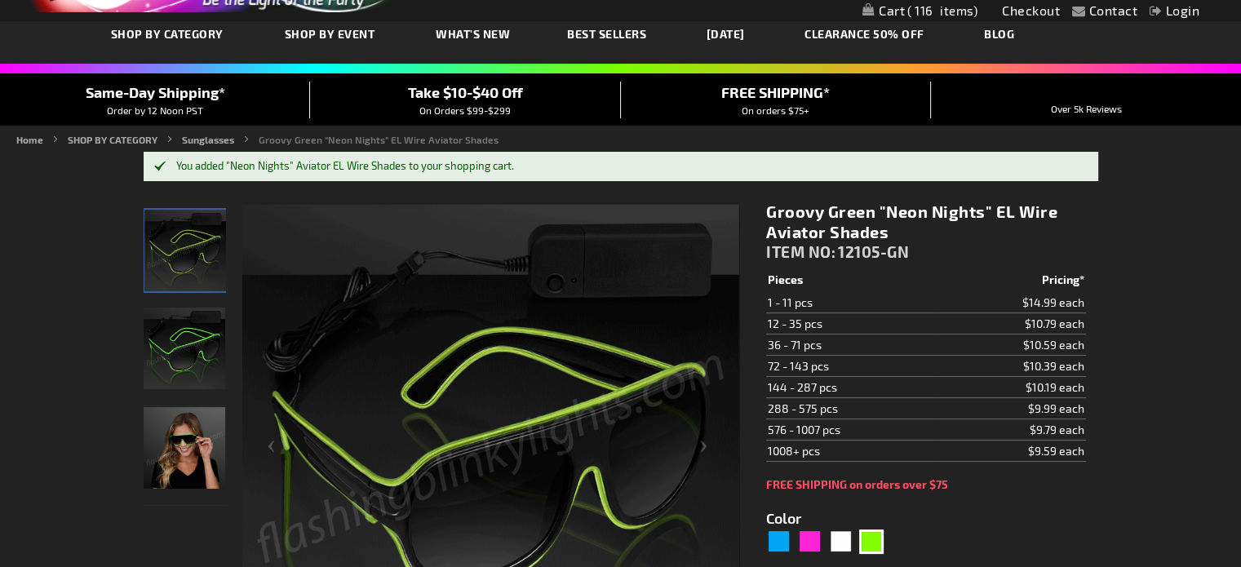
scroll to position [0, 0]
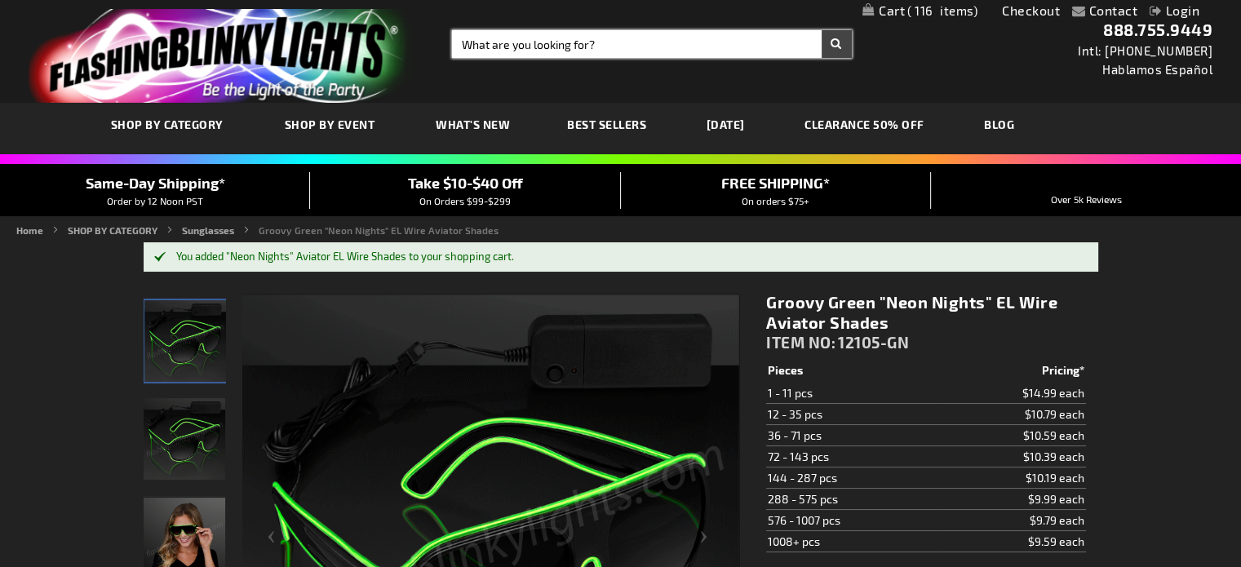
click at [650, 42] on input "Search" at bounding box center [652, 44] width 400 height 28
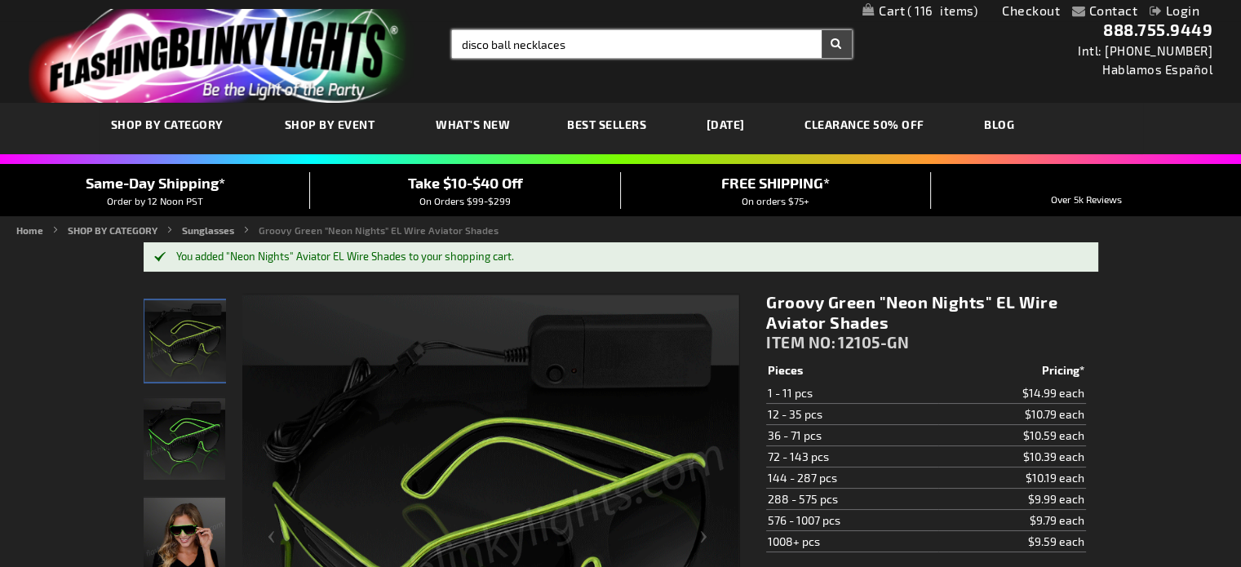
type input "disco ball necklaces"
click at [821, 30] on button "Search" at bounding box center [836, 44] width 30 height 28
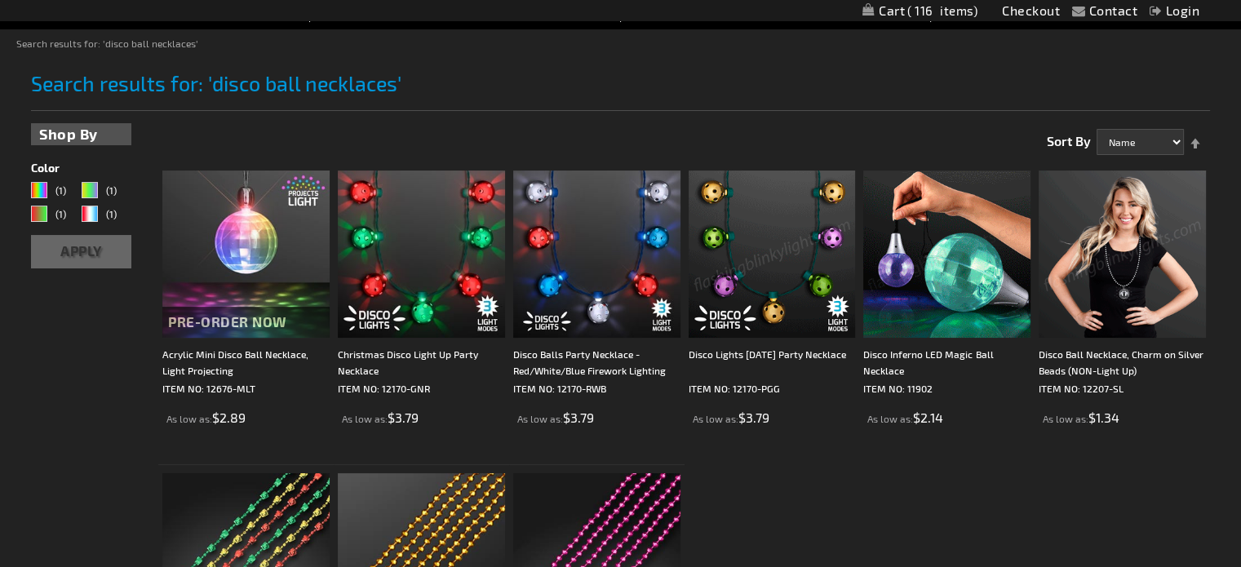
scroll to position [250, 0]
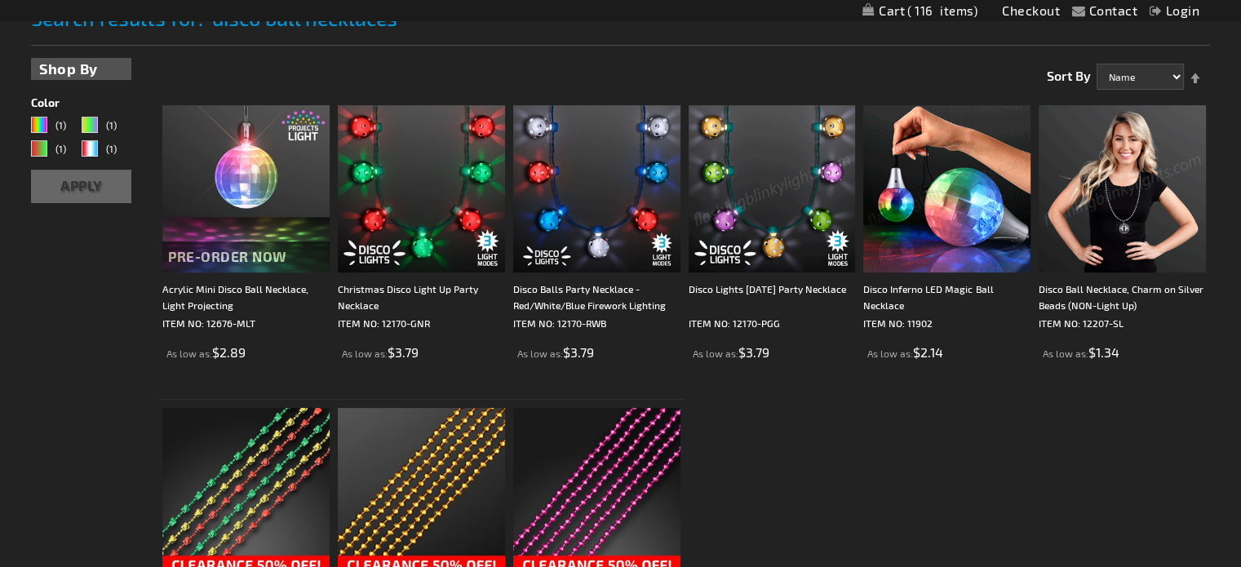
click at [1082, 231] on img at bounding box center [1121, 188] width 167 height 167
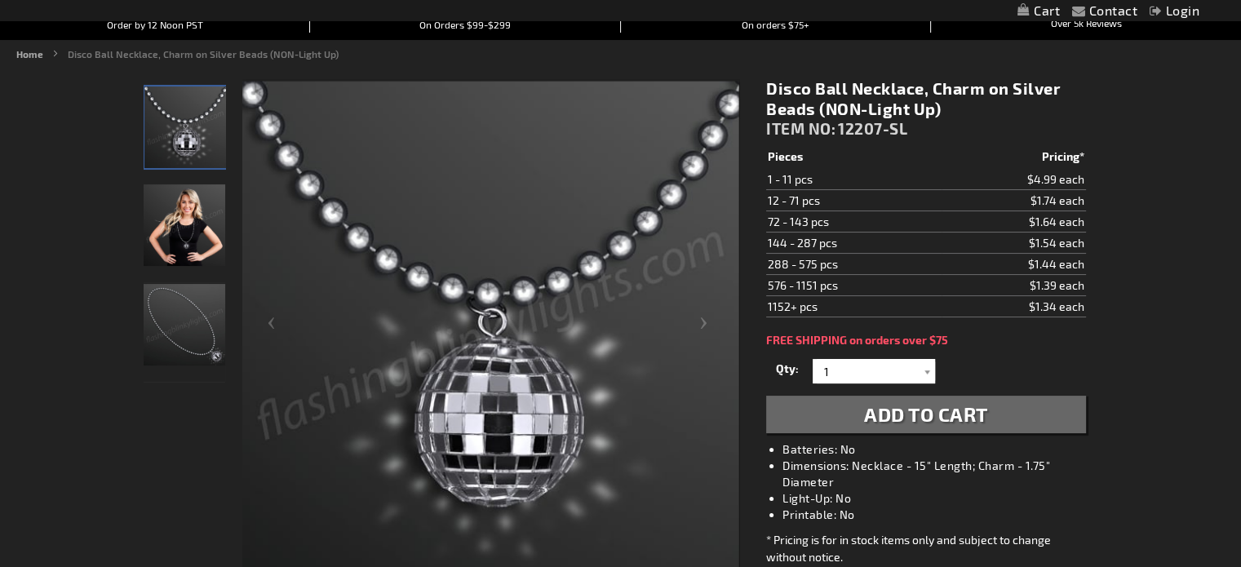
scroll to position [282, 0]
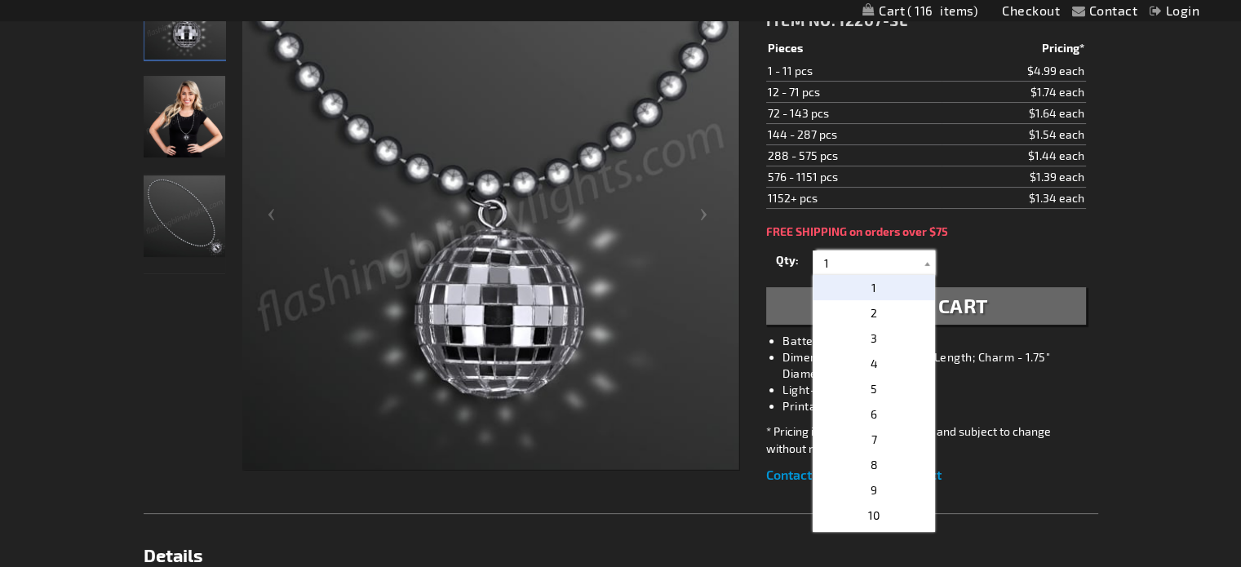
click at [858, 262] on input "1" at bounding box center [876, 262] width 118 height 24
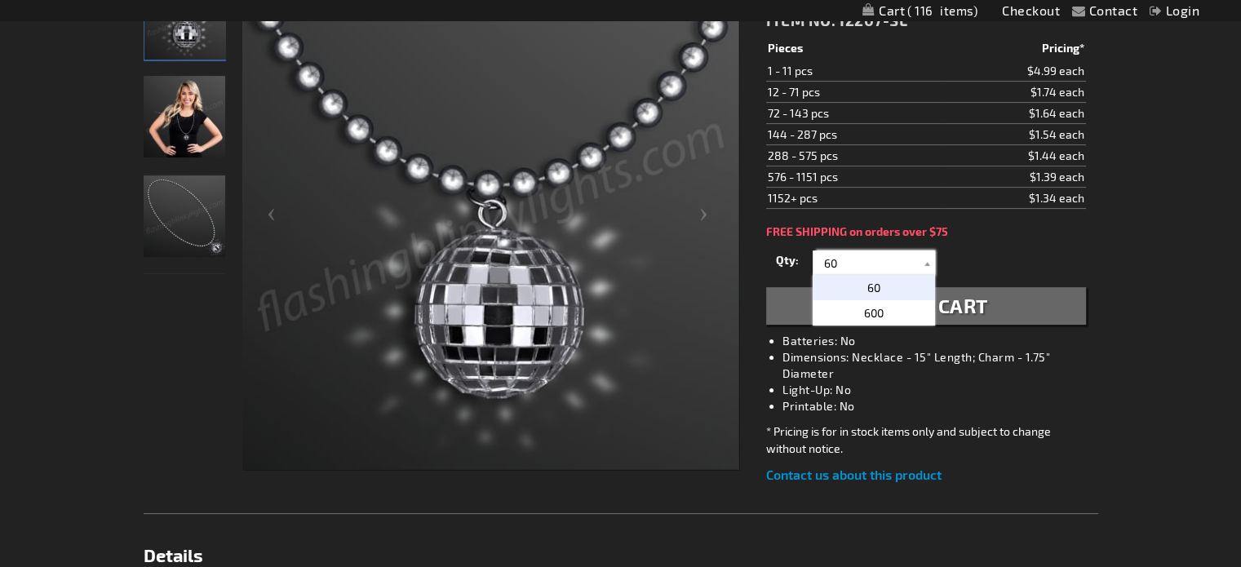
type input "60"
click at [853, 283] on p "60" at bounding box center [873, 287] width 122 height 25
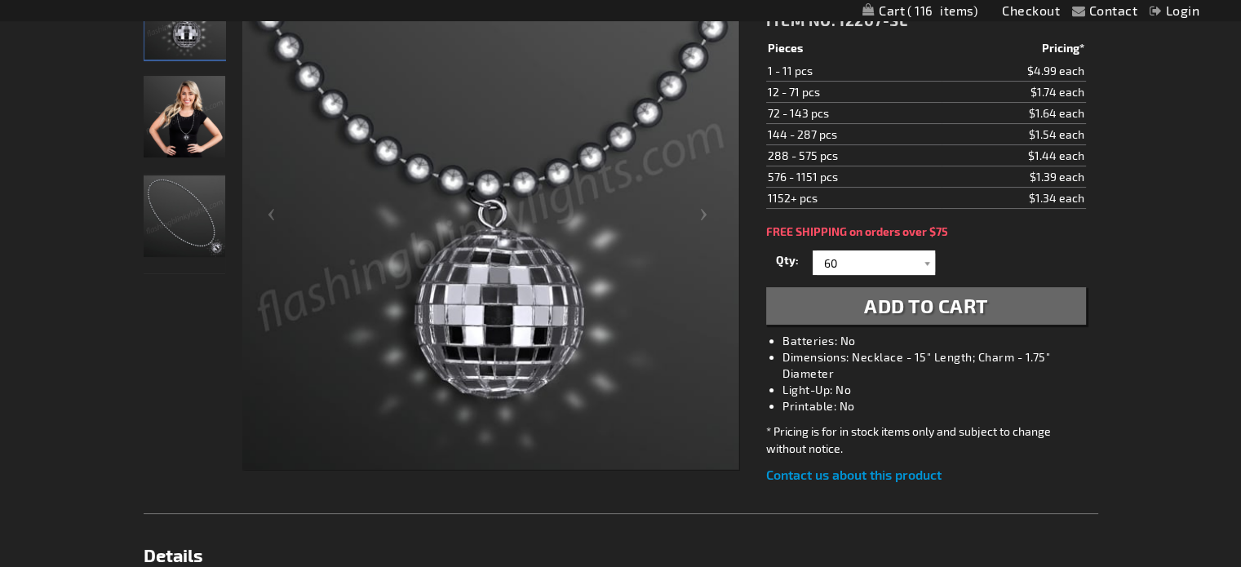
click at [861, 300] on button "Add to Cart" at bounding box center [925, 306] width 319 height 38
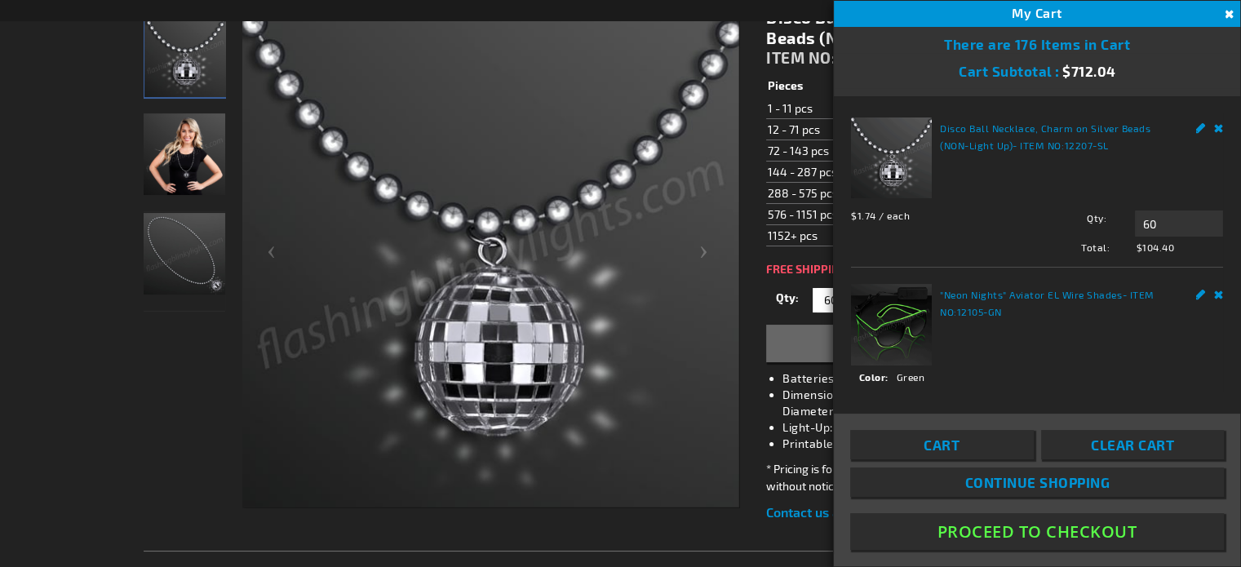
scroll to position [320, 0]
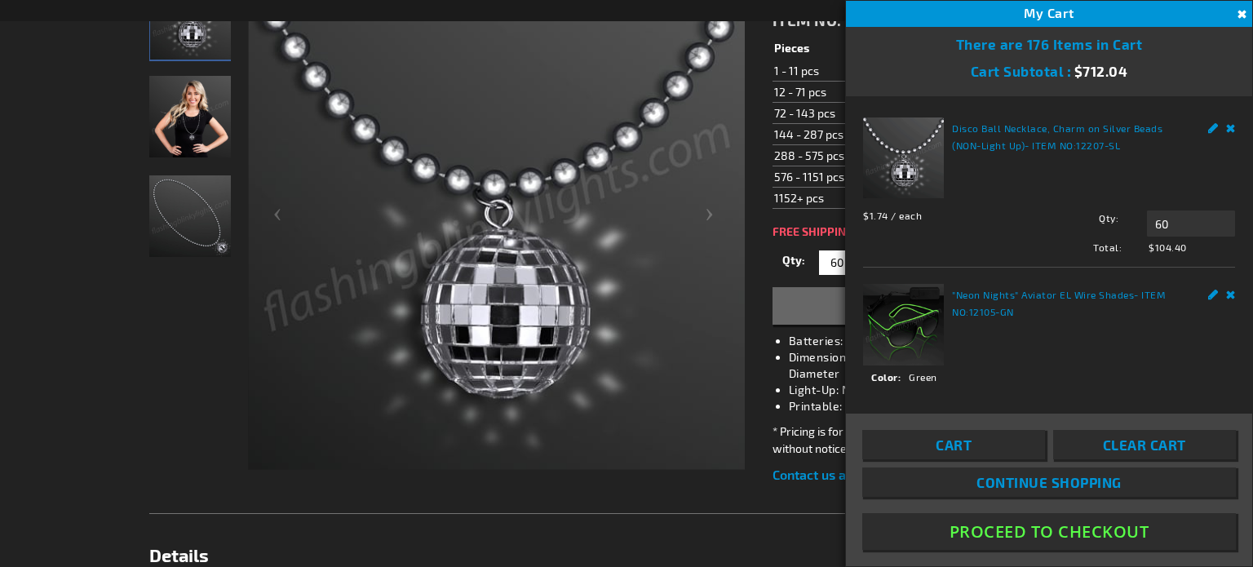
click at [1096, 544] on button "Proceed To Checkout" at bounding box center [1049, 531] width 374 height 37
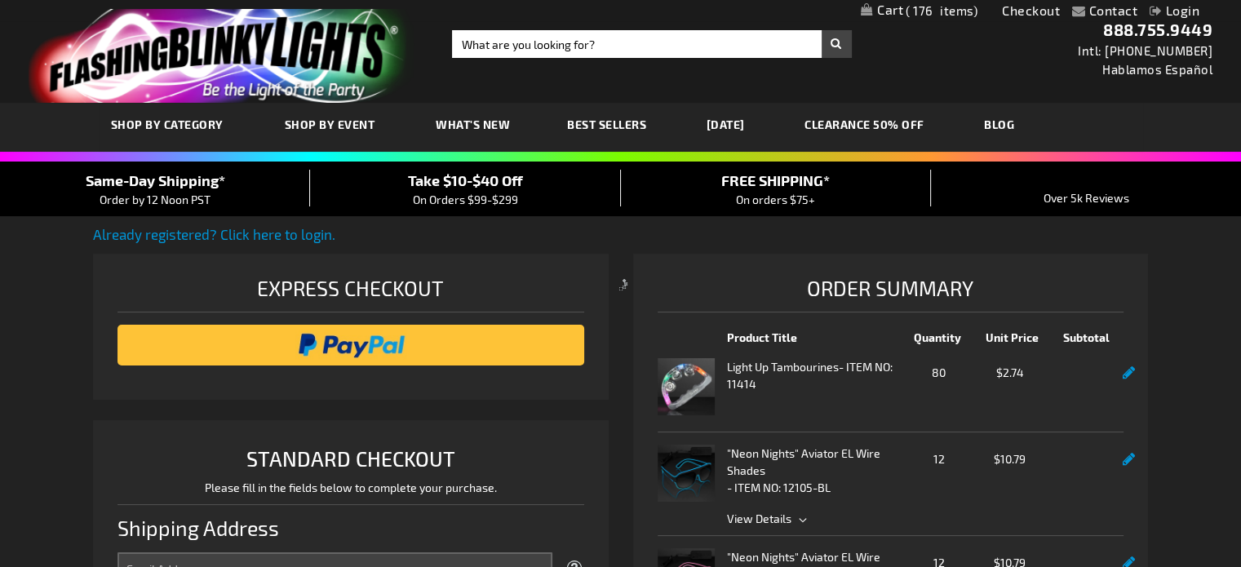
select select "US"
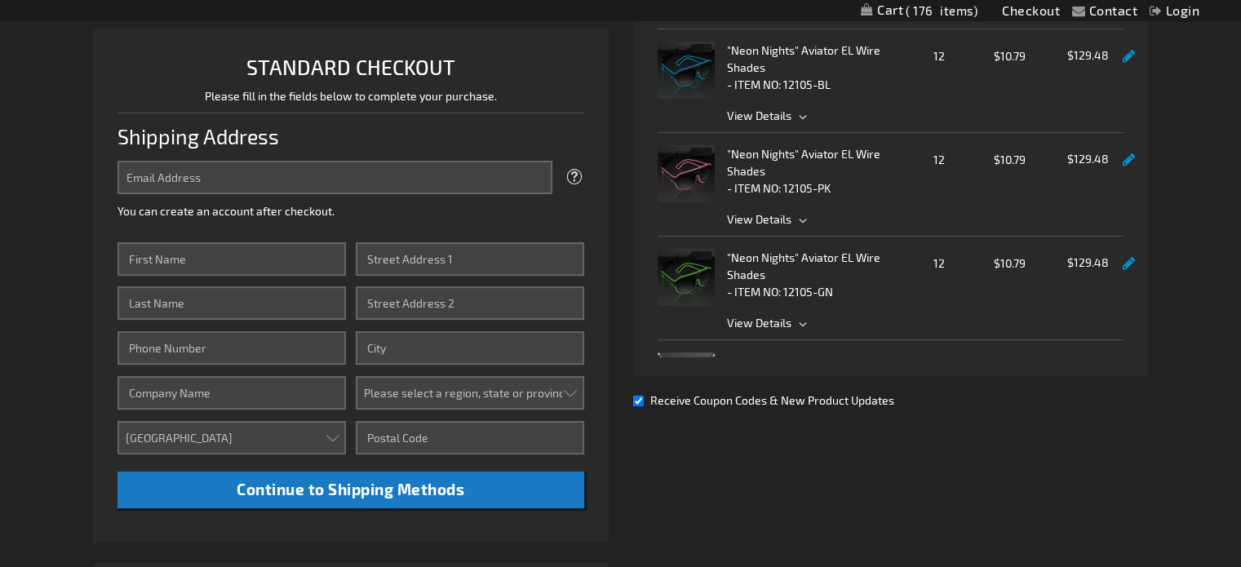
scroll to position [393, 0]
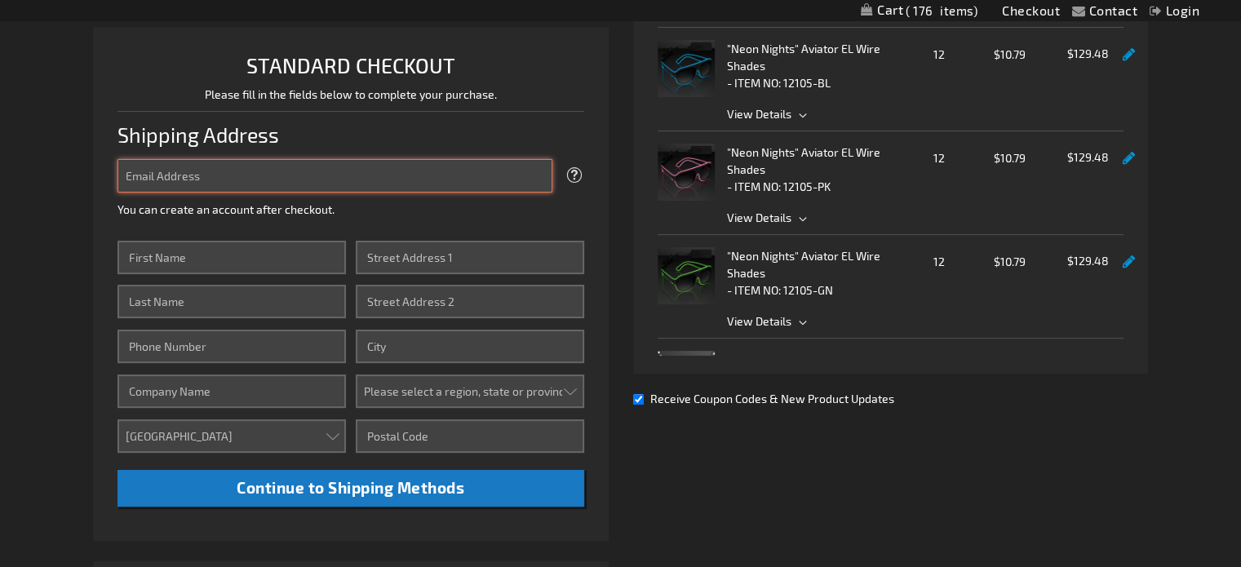
click at [346, 175] on input "Email Address" at bounding box center [334, 175] width 434 height 33
type input "amy@thewilliamscompany.com"
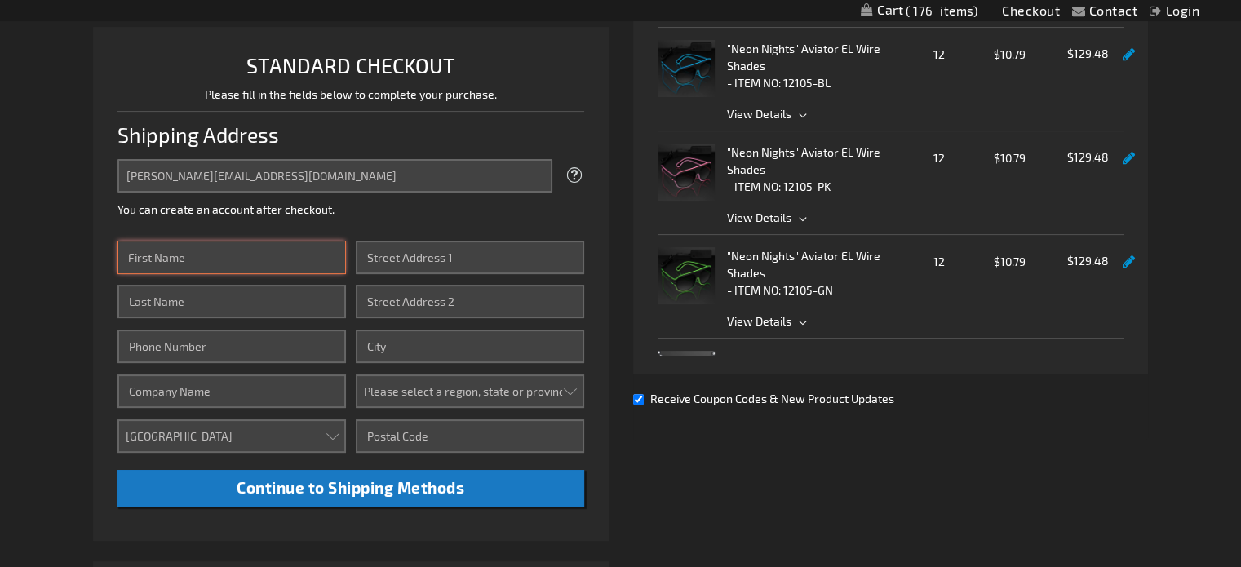
click at [301, 252] on input "First Name" at bounding box center [231, 257] width 228 height 33
type input "Amy"
type input "Williams"
type input "9014818481"
type input "2422 Espalier Cove, Apt"
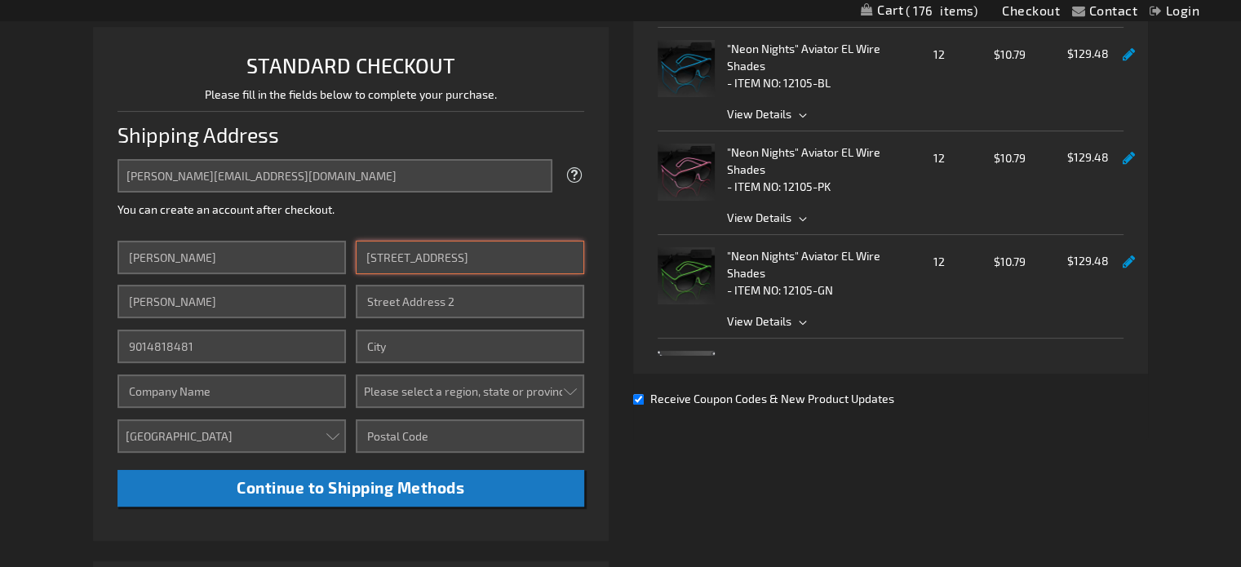
type input "Memphis"
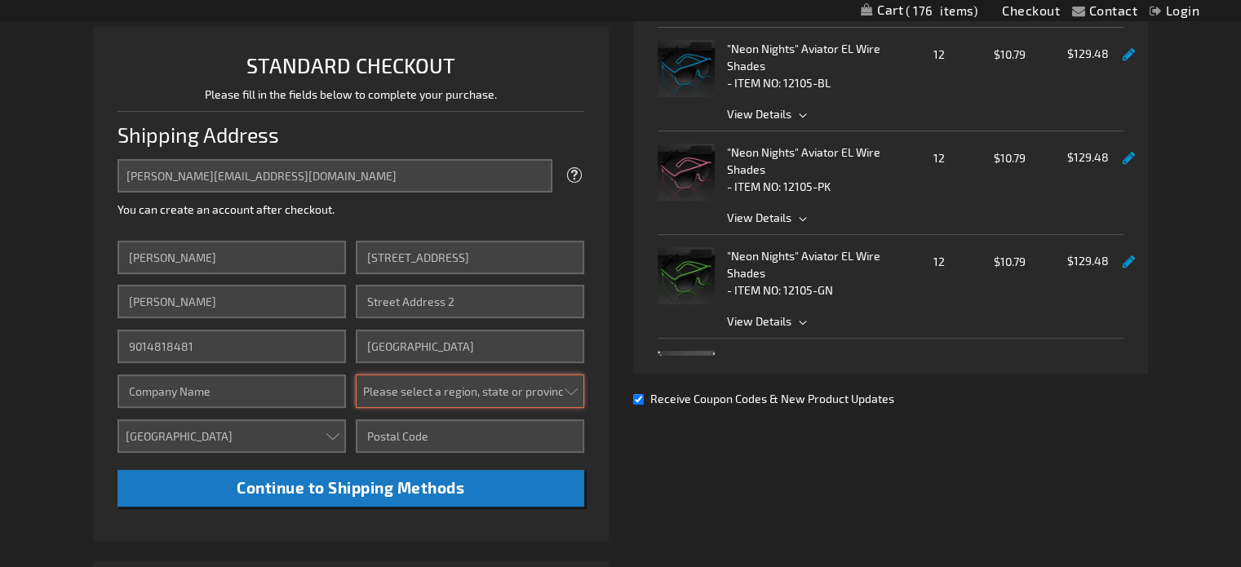
select select "56"
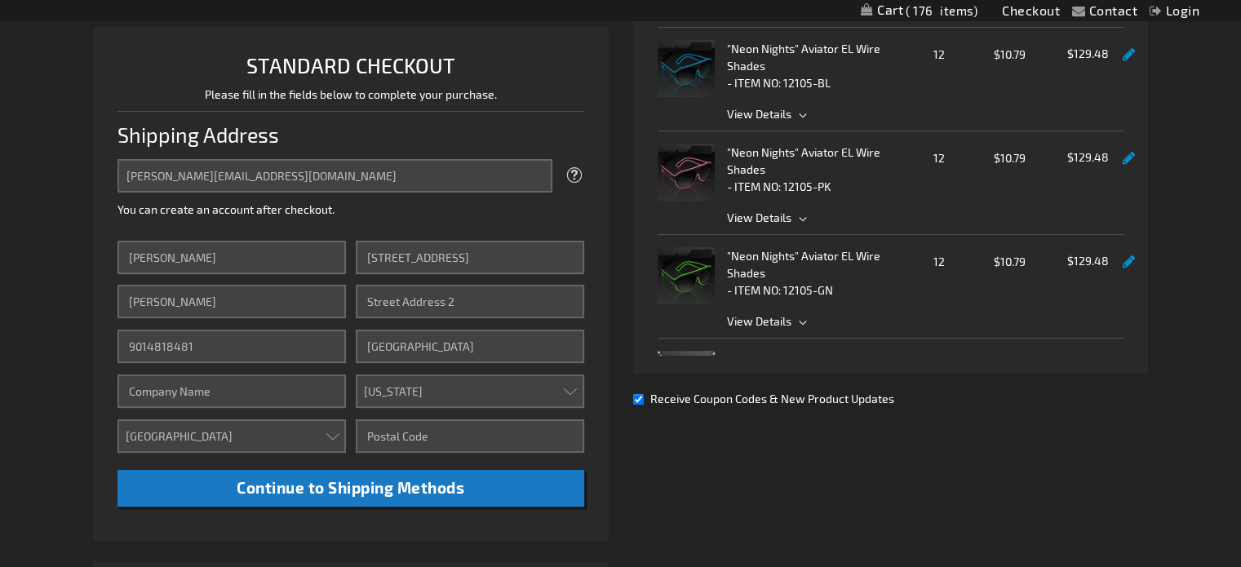
type input "38119-6650"
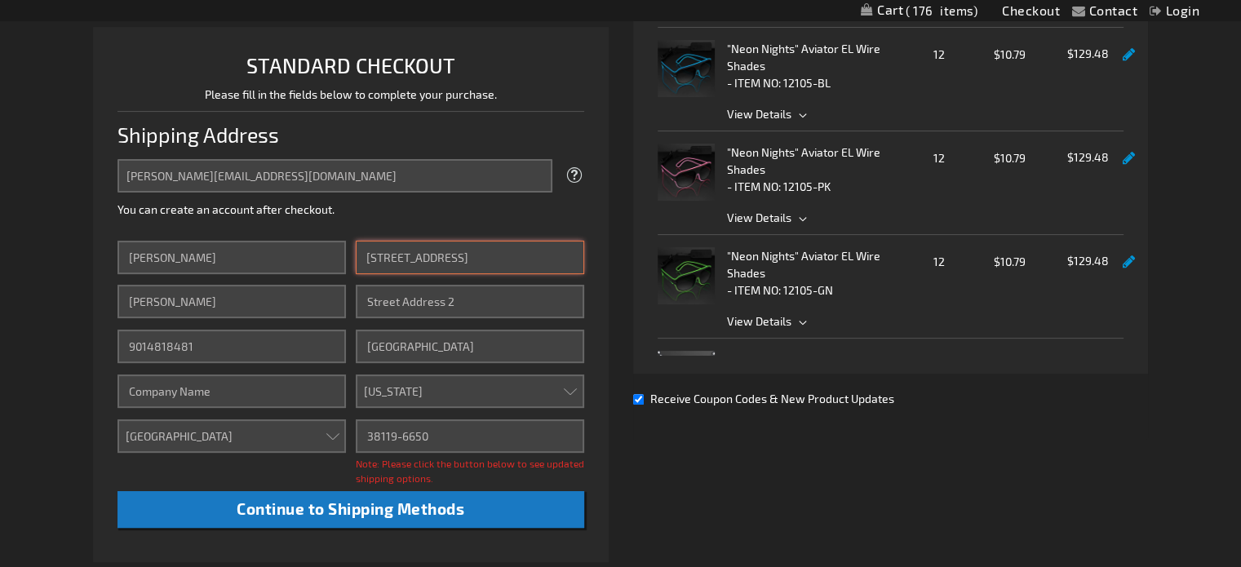
click at [499, 259] on input "2422 Espalier Cove, Apt" at bounding box center [470, 257] width 228 height 33
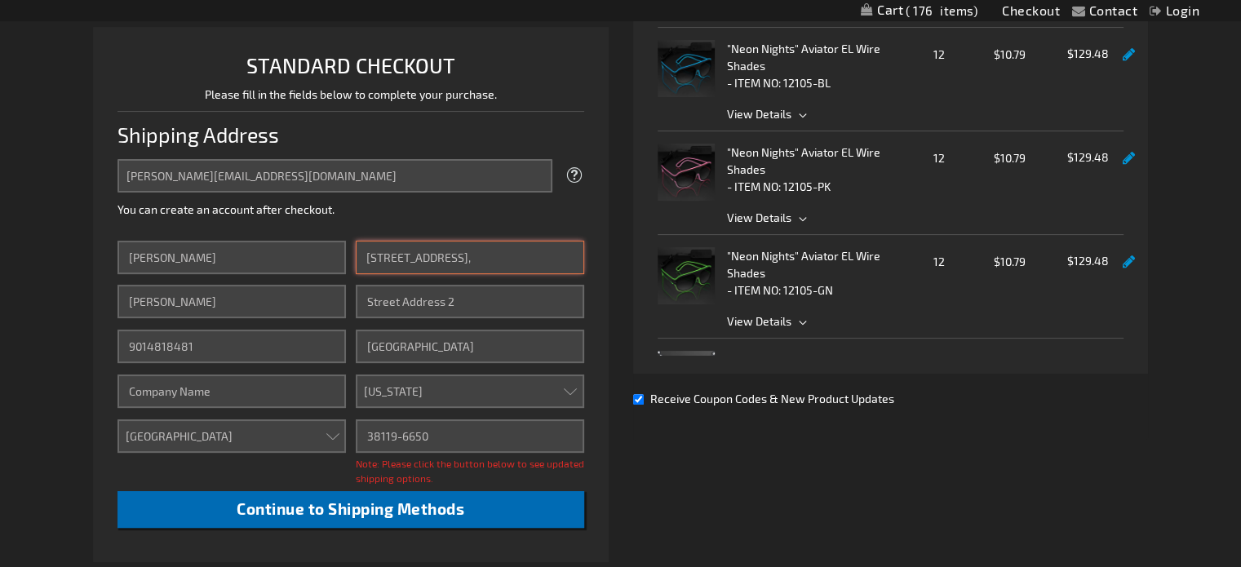
type input "2422 Espalier Cove,"
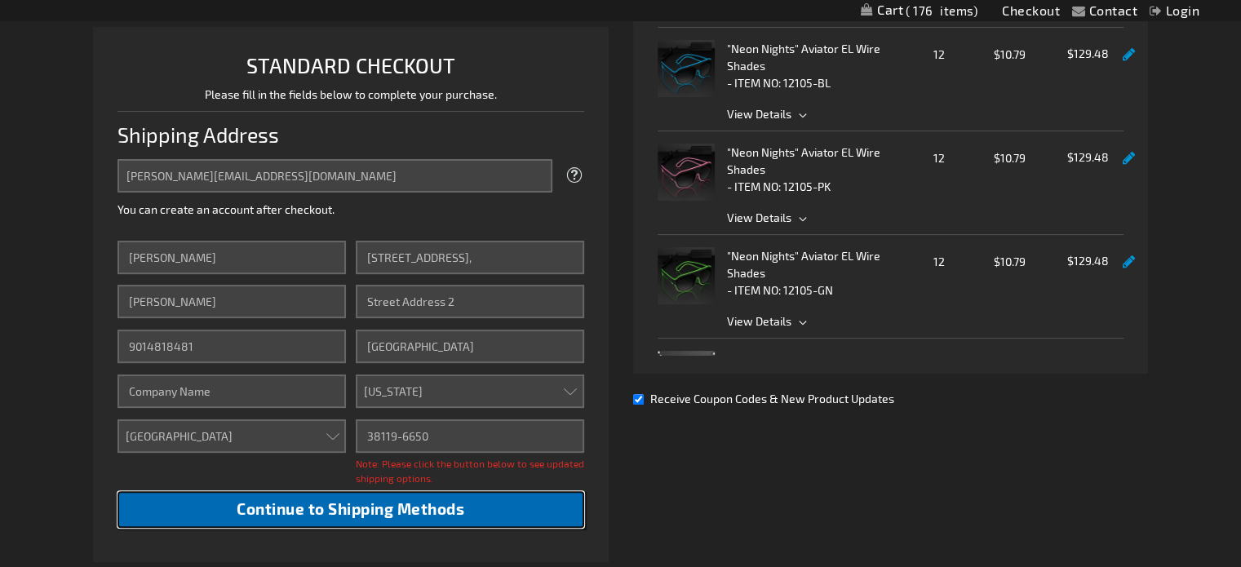
click at [361, 505] on span "Continue to Shipping Methods" at bounding box center [351, 508] width 228 height 19
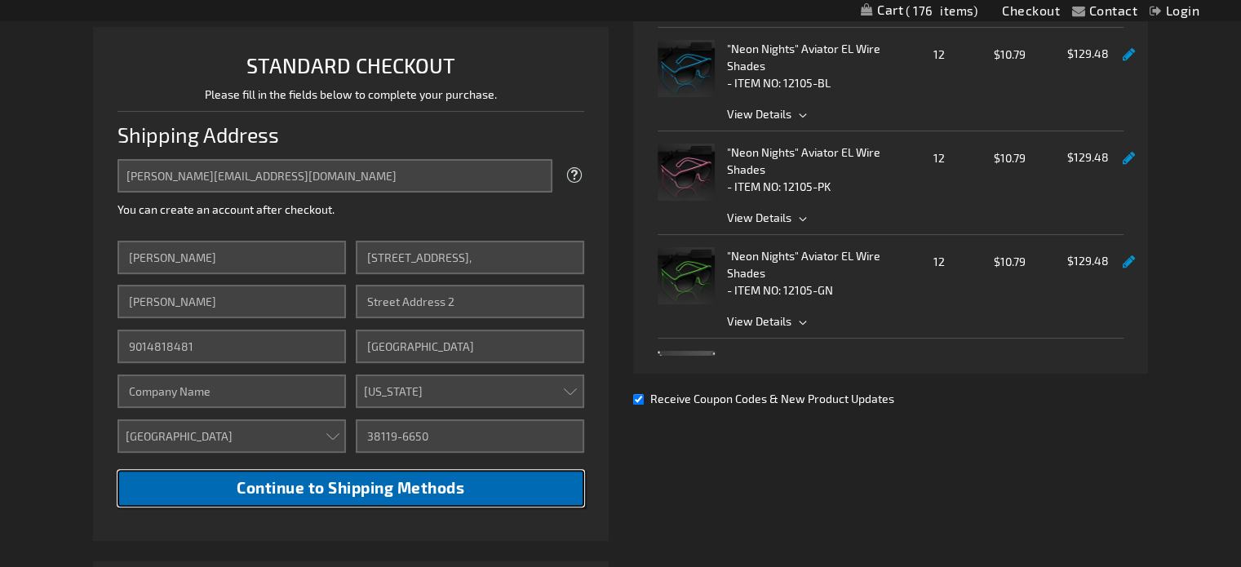
click at [366, 486] on span "Continue to Shipping Methods" at bounding box center [351, 487] width 228 height 19
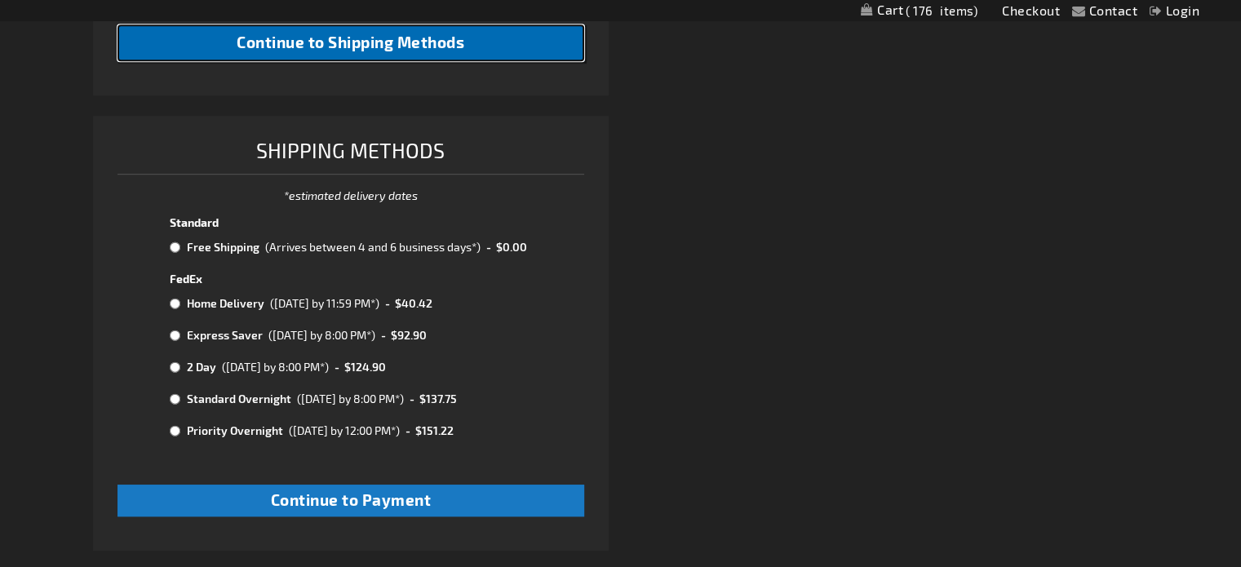
scroll to position [848, 0]
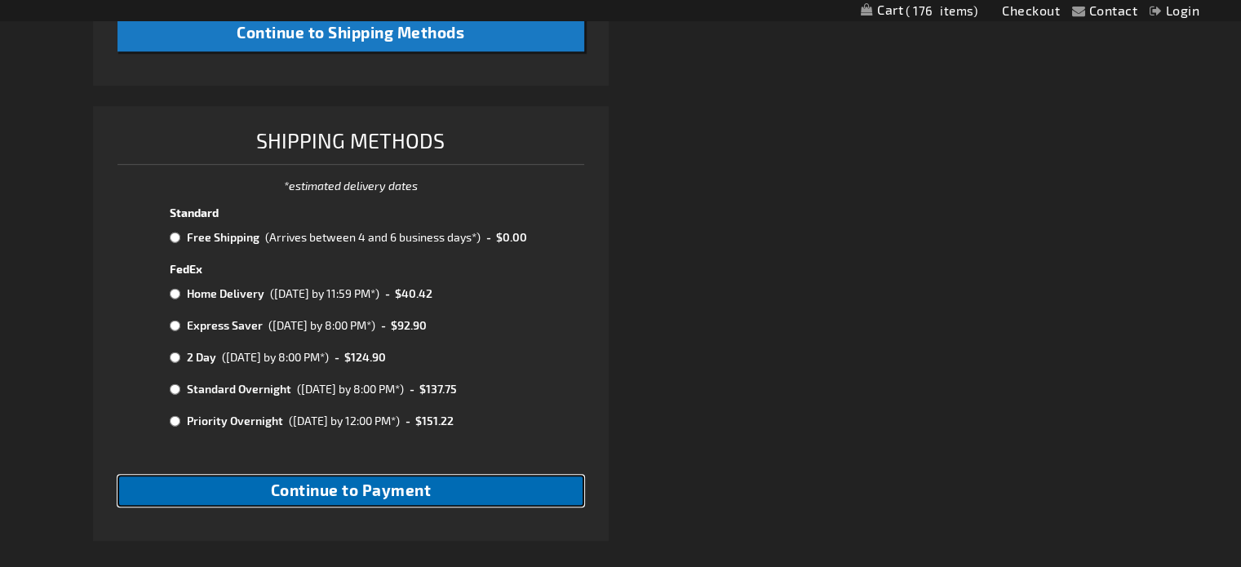
click at [343, 498] on span "Continue to Payment" at bounding box center [351, 489] width 161 height 19
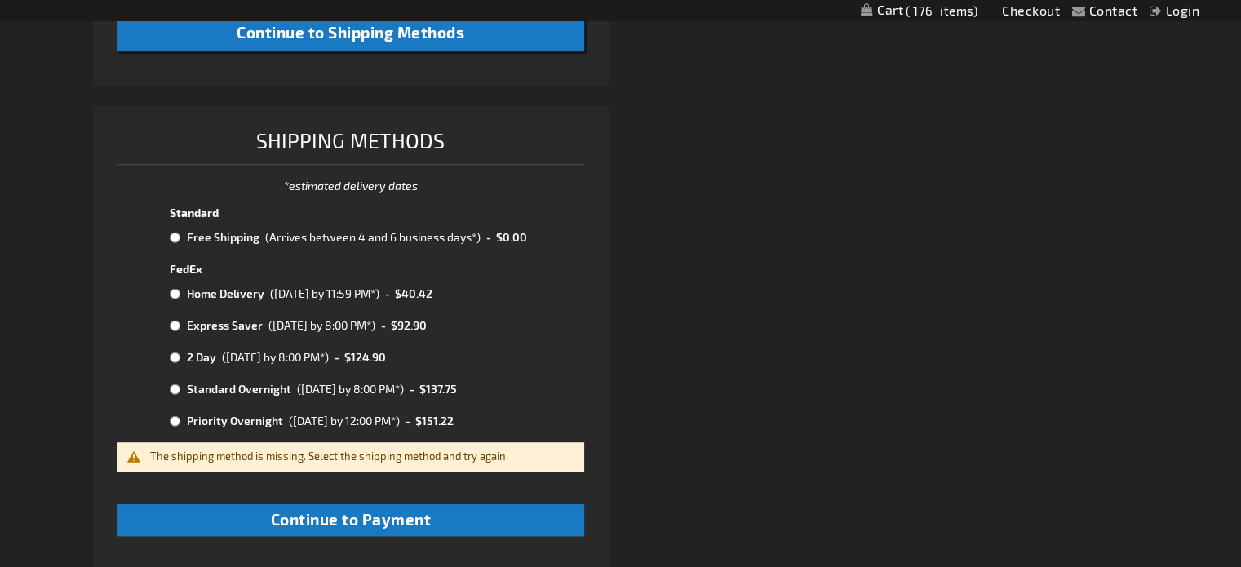
click at [174, 234] on input "radio" at bounding box center [175, 237] width 11 height 13
radio input "true"
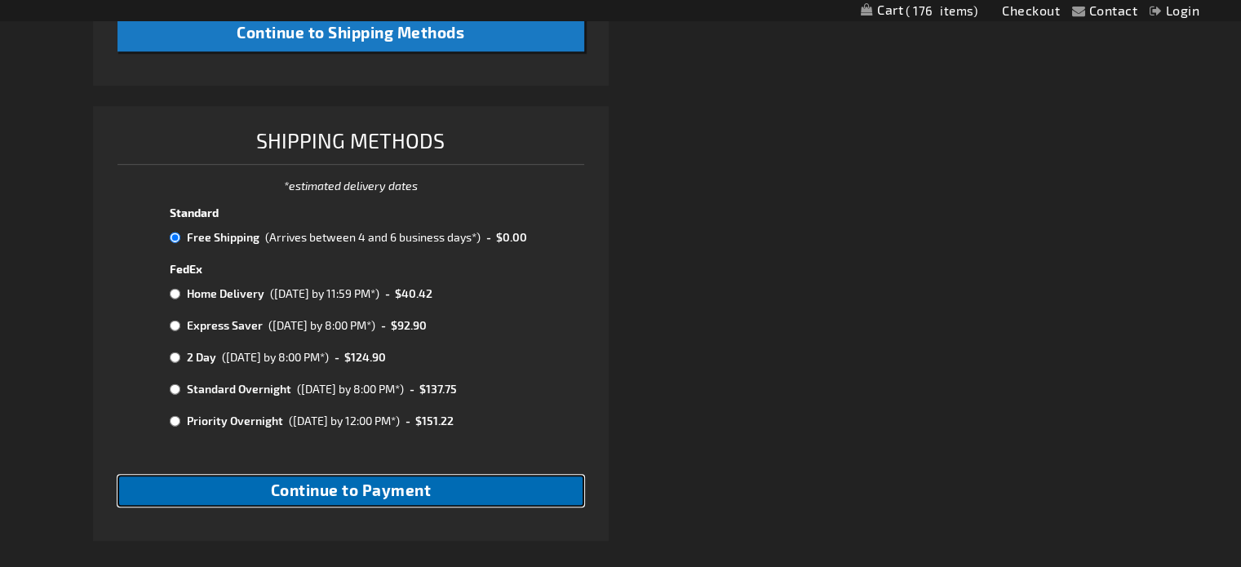
click at [332, 495] on span "Continue to Payment" at bounding box center [351, 489] width 161 height 19
checkbox input "true"
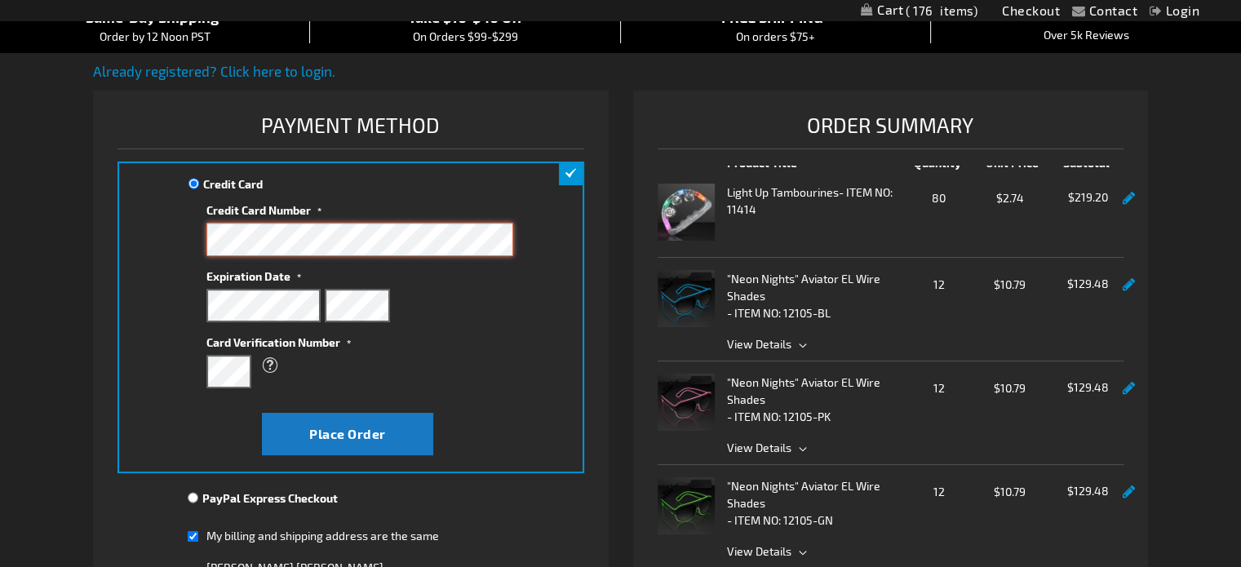
scroll to position [228, 0]
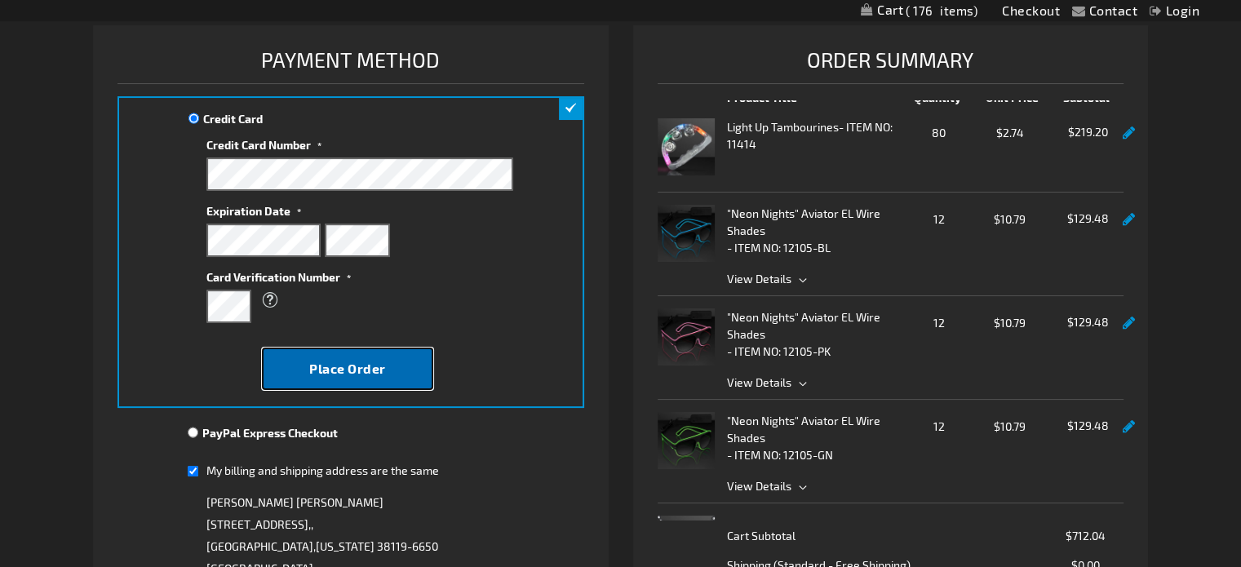
click at [343, 365] on span "Place Order" at bounding box center [347, 368] width 77 height 15
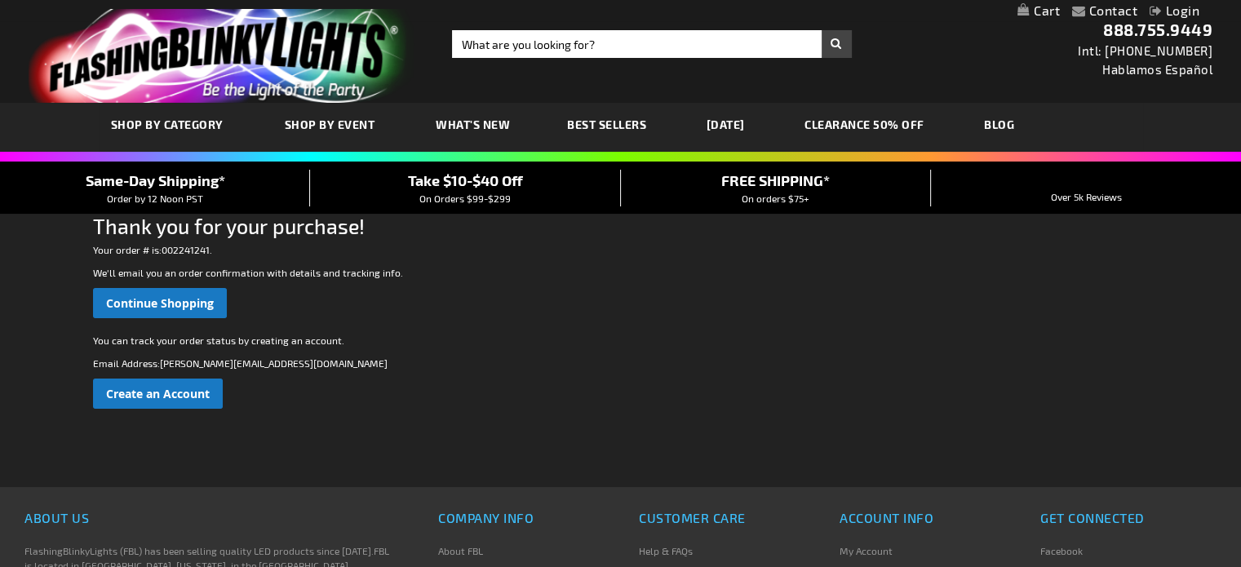
click at [456, 122] on span "What's New" at bounding box center [473, 124] width 74 height 14
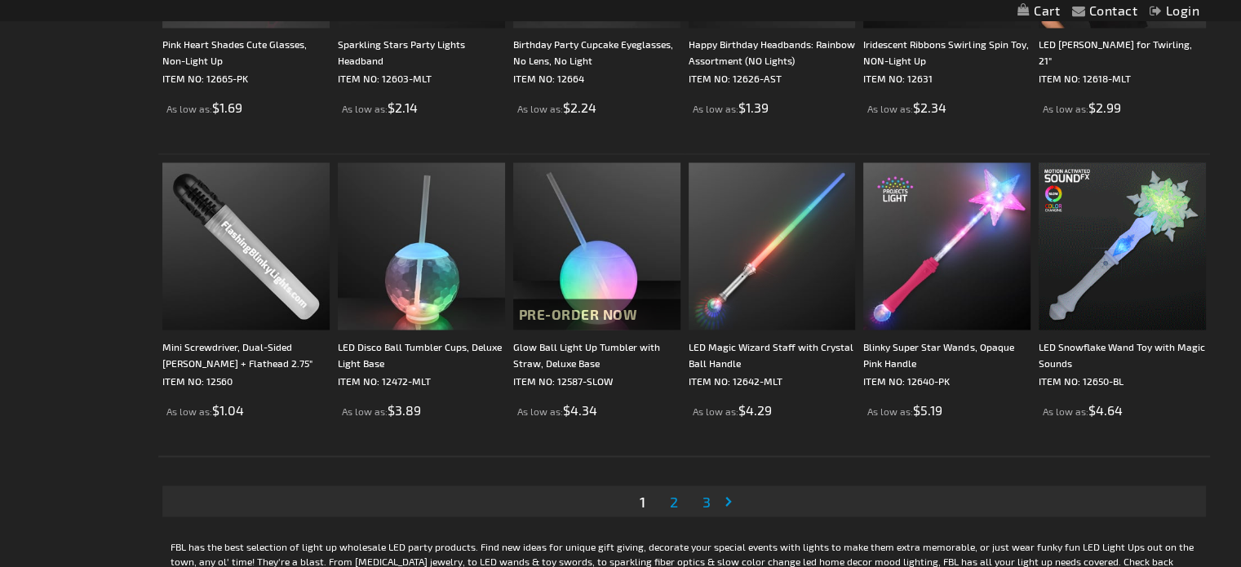
scroll to position [2947, 0]
